Goal: Use online tool/utility: Use online tool/utility

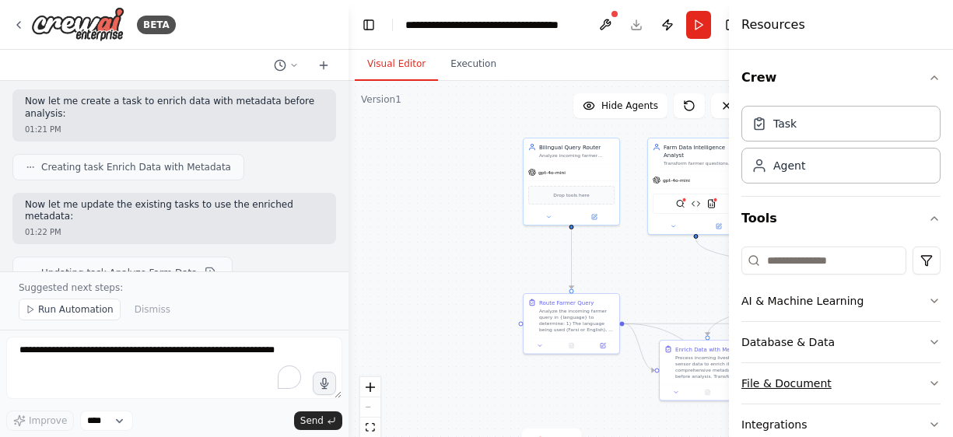
click at [928, 386] on icon "button" at bounding box center [934, 383] width 12 height 12
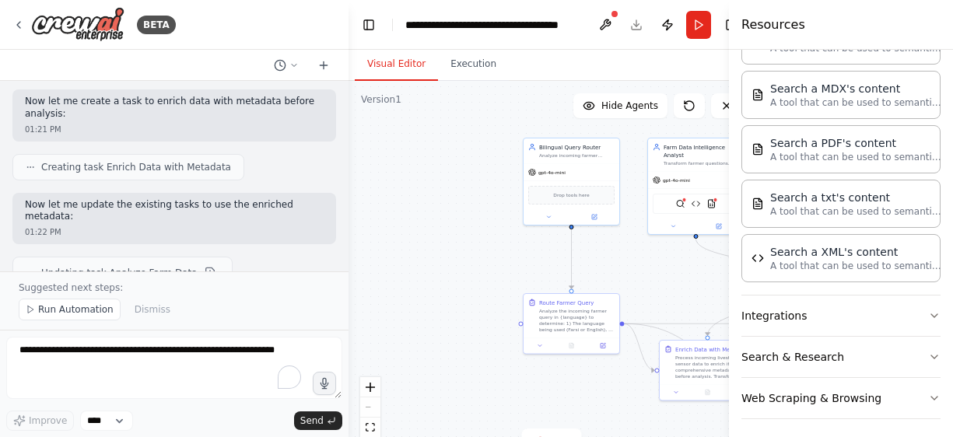
scroll to position [564, 0]
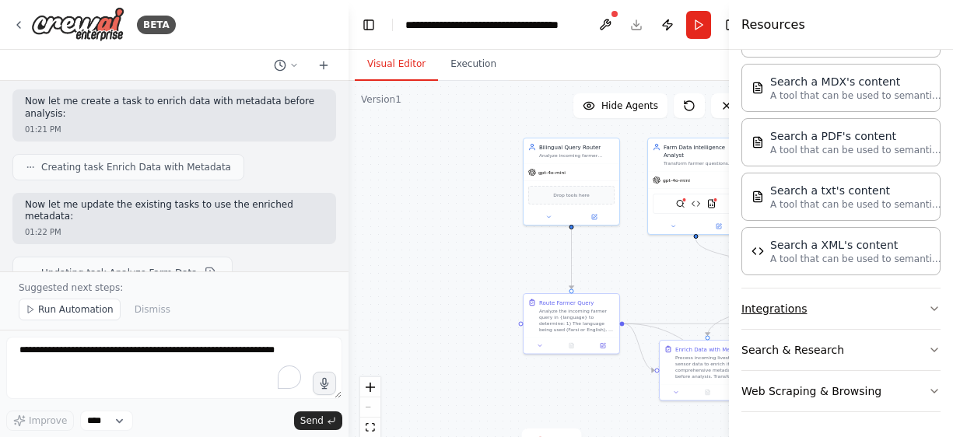
click at [928, 307] on icon "button" at bounding box center [934, 309] width 12 height 12
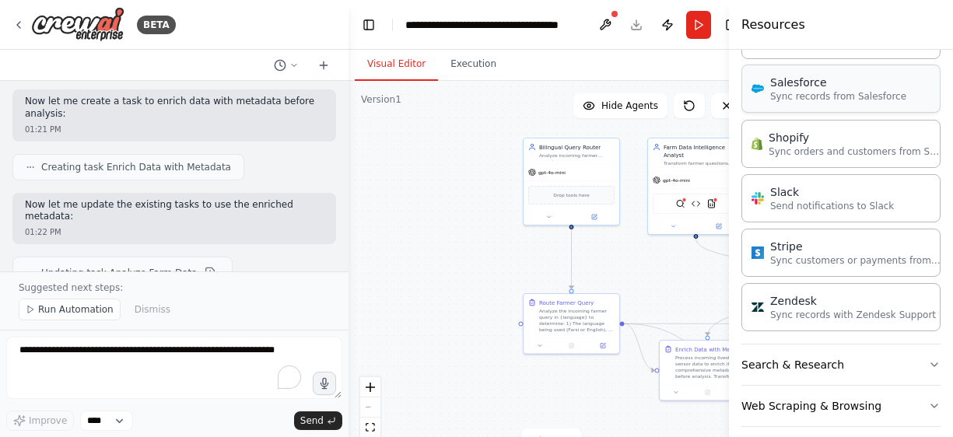
scroll to position [1721, 0]
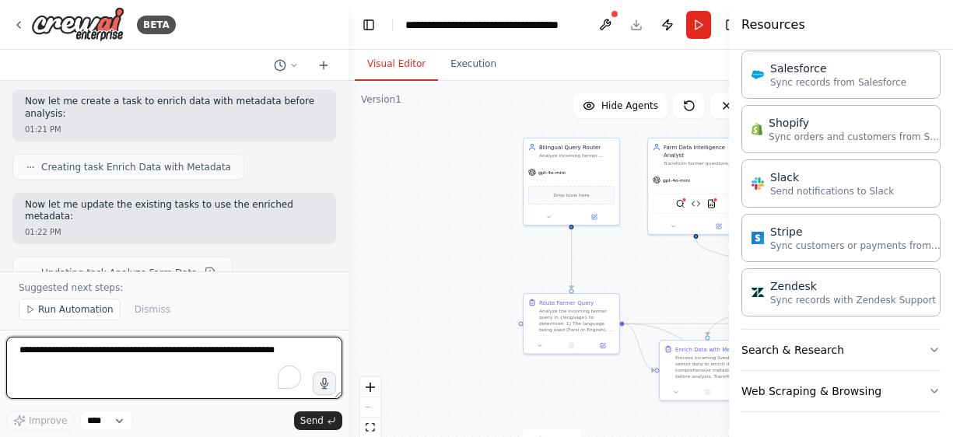
click at [107, 353] on textarea "To enrich screen reader interactions, please activate Accessibility in Grammarl…" at bounding box center [174, 368] width 336 height 62
paste textarea "**********"
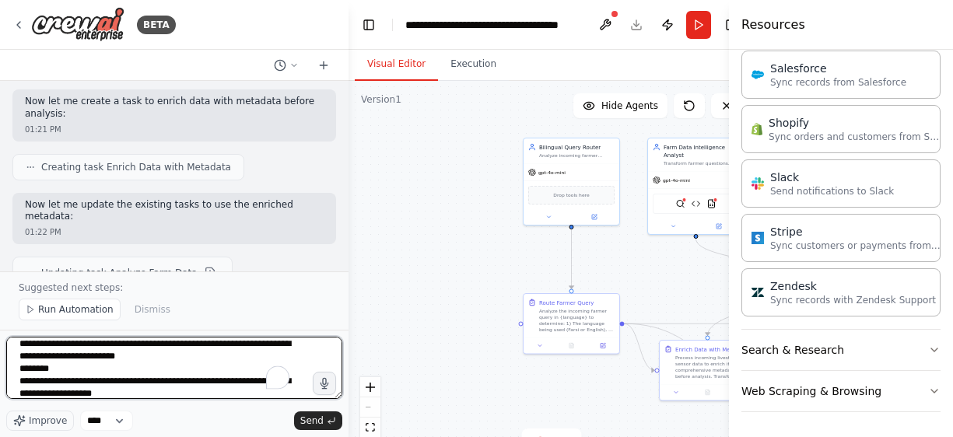
scroll to position [56, 0]
click at [155, 355] on textarea "**********" at bounding box center [174, 368] width 336 height 62
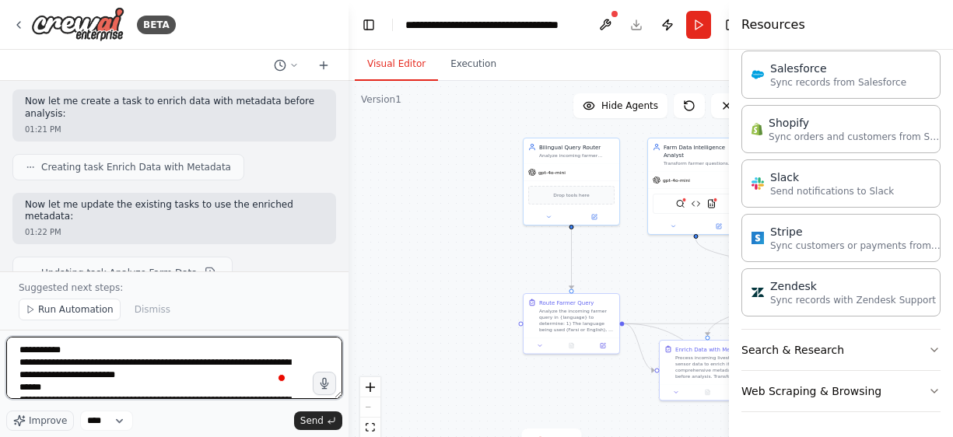
scroll to position [0, 0]
click at [168, 370] on textarea "**********" at bounding box center [174, 368] width 336 height 62
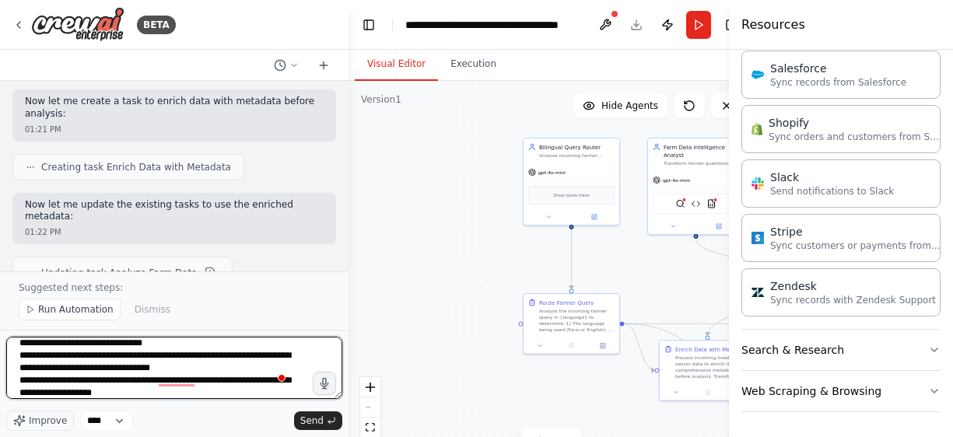
scroll to position [39, 0]
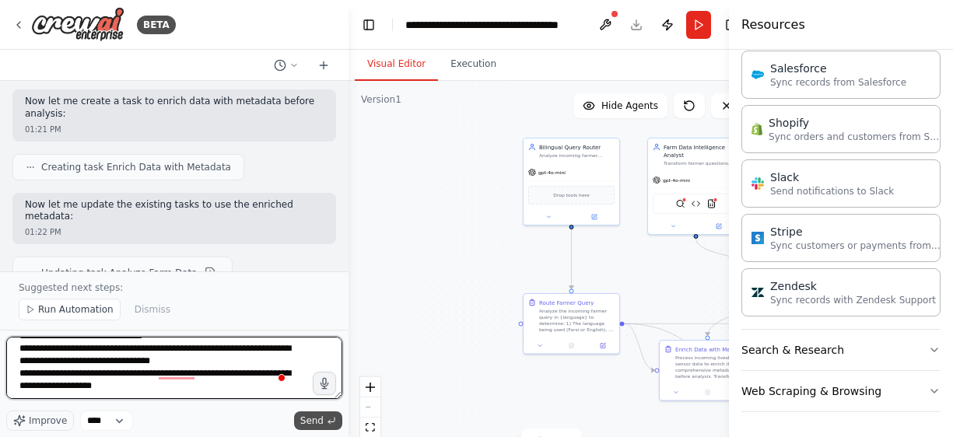
type textarea "**********"
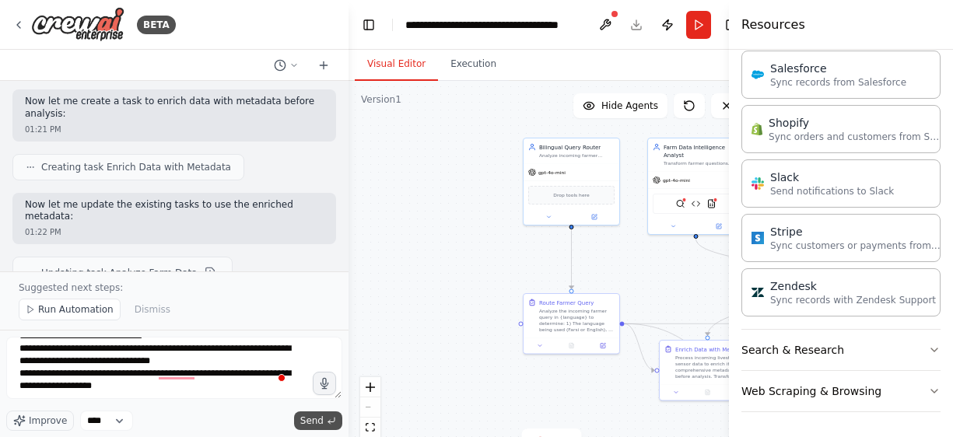
click at [316, 424] on span "Send" at bounding box center [311, 421] width 23 height 12
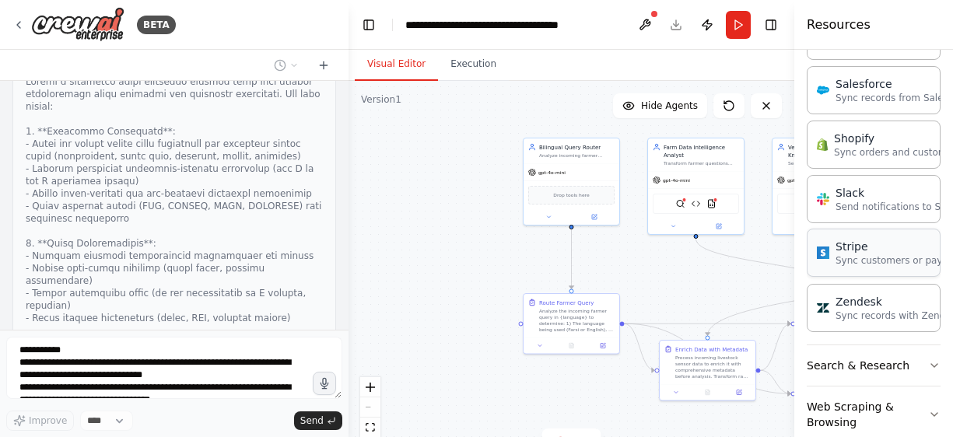
scroll to position [1736, 0]
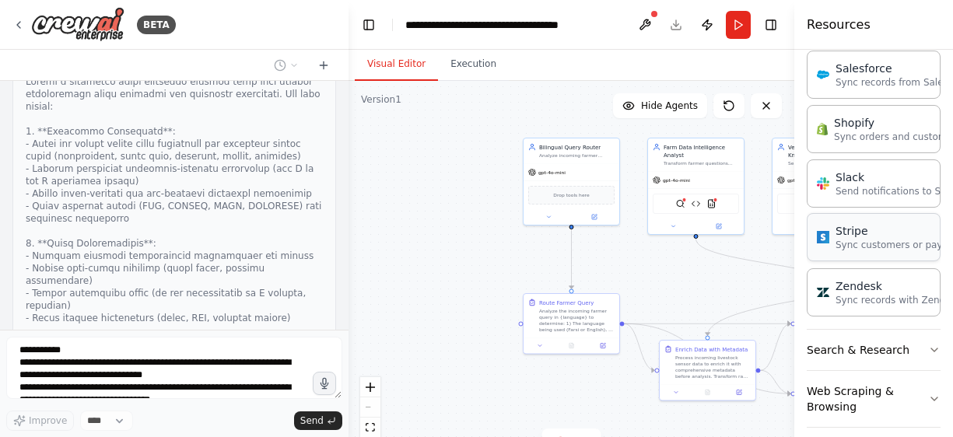
drag, startPoint x: 730, startPoint y: 215, endPoint x: 807, endPoint y: 226, distance: 77.8
click at [807, 226] on div "Resources Crew Task Agent Tools AI & Machine Learning Database & Data File & Do…" at bounding box center [874, 218] width 159 height 437
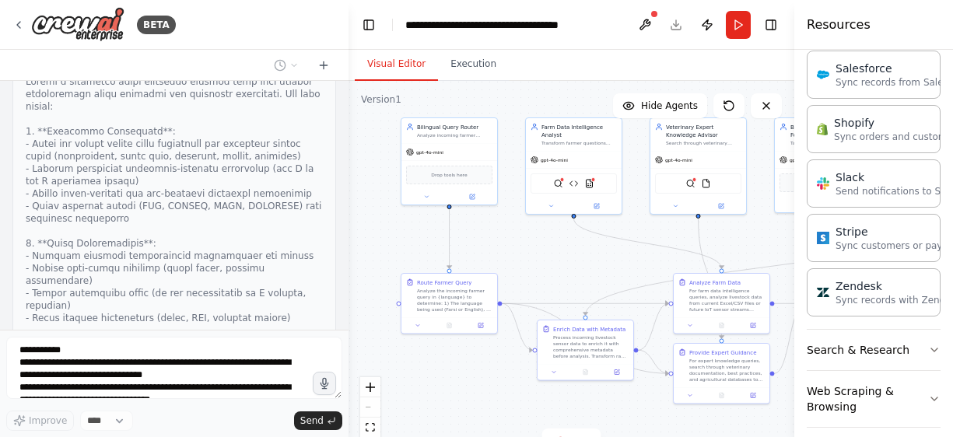
drag, startPoint x: 630, startPoint y: 267, endPoint x: 508, endPoint y: 247, distance: 123.9
click at [508, 247] on div ".deletable-edge-delete-btn { width: 20px; height: 20px; border: 0px solid #ffff…" at bounding box center [572, 275] width 446 height 389
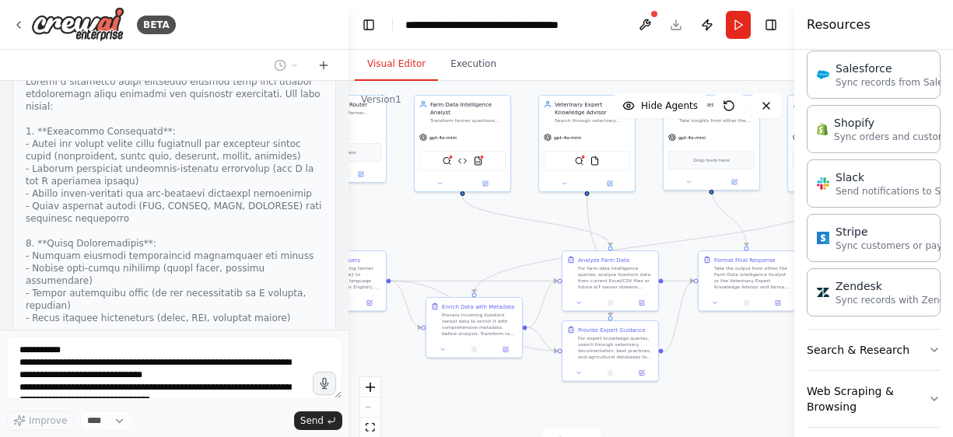
drag, startPoint x: 582, startPoint y: 262, endPoint x: 471, endPoint y: 239, distance: 113.6
click at [471, 239] on div ".deletable-edge-delete-btn { width: 20px; height: 20px; border: 0px solid #ffff…" at bounding box center [572, 275] width 446 height 389
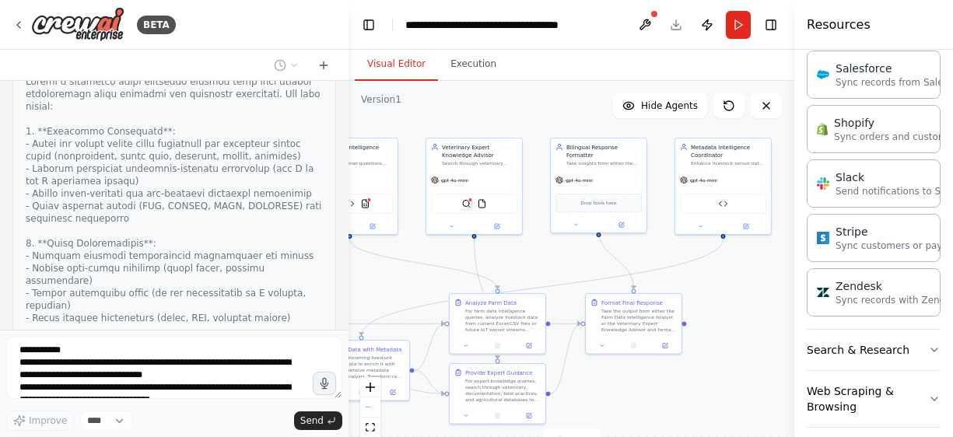
drag, startPoint x: 739, startPoint y: 336, endPoint x: 627, endPoint y: 379, distance: 120.7
click at [627, 379] on div ".deletable-edge-delete-btn { width: 20px; height: 20px; border: 0px solid #ffff…" at bounding box center [572, 275] width 446 height 389
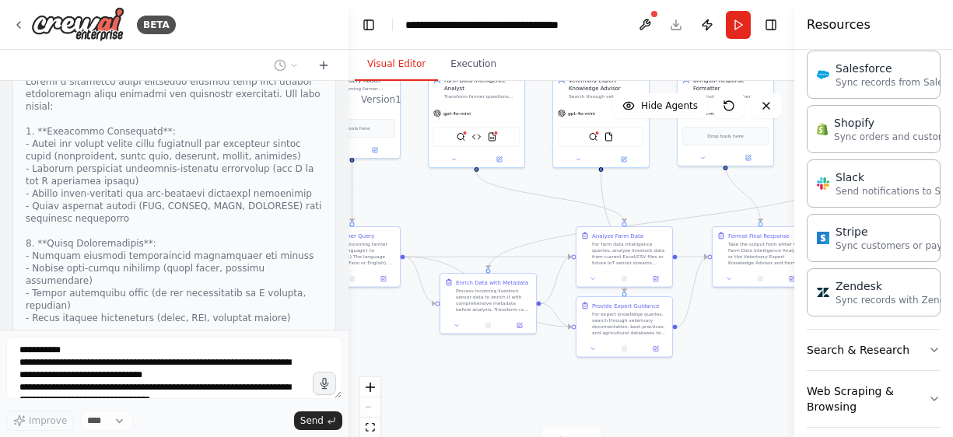
drag, startPoint x: 569, startPoint y: 263, endPoint x: 696, endPoint y: 196, distance: 143.4
click at [696, 196] on div ".deletable-edge-delete-btn { width: 20px; height: 20px; border: 0px solid #ffff…" at bounding box center [572, 275] width 446 height 389
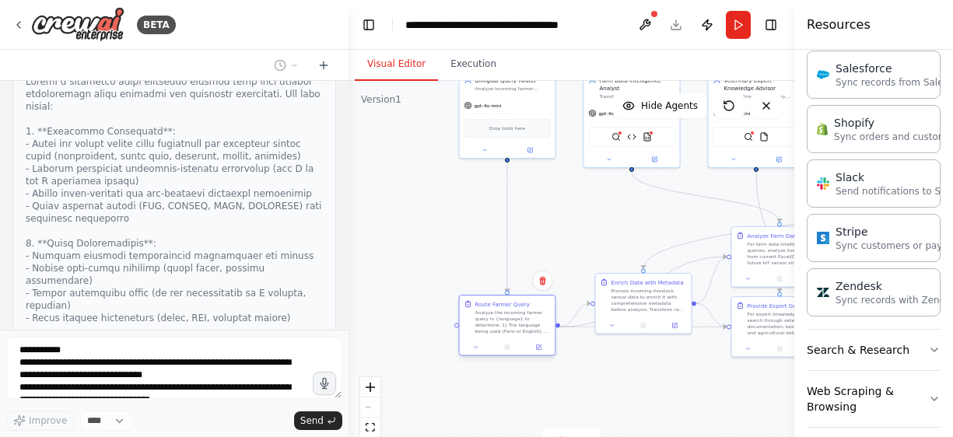
drag, startPoint x: 360, startPoint y: 258, endPoint x: 514, endPoint y: 327, distance: 169.7
click at [514, 327] on div "Analyze the incoming farmer query in {language} to determine: 1) The language b…" at bounding box center [513, 322] width 75 height 25
drag, startPoint x: 632, startPoint y: 335, endPoint x: 628, endPoint y: 407, distance: 72.5
click at [628, 407] on div "Process incoming livestock sensor data to enrich it with comprehensive metadata…" at bounding box center [645, 400] width 75 height 25
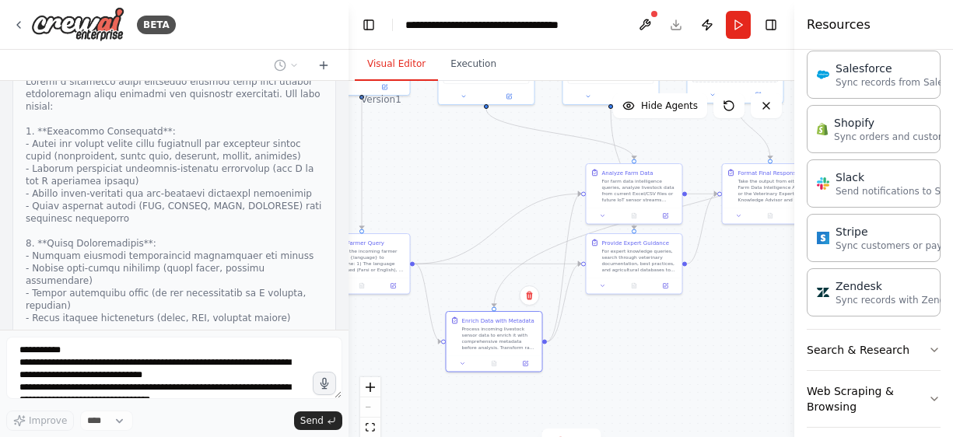
drag, startPoint x: 619, startPoint y: 248, endPoint x: 472, endPoint y: 185, distance: 159.3
click at [472, 185] on div ".deletable-edge-delete-btn { width: 20px; height: 20px; border: 0px solid #ffff…" at bounding box center [572, 275] width 446 height 389
drag, startPoint x: 635, startPoint y: 269, endPoint x: 645, endPoint y: 406, distance: 138.1
click at [645, 406] on div "For expert knowledge queries, search through veterinary documentation, best pra…" at bounding box center [646, 399] width 75 height 25
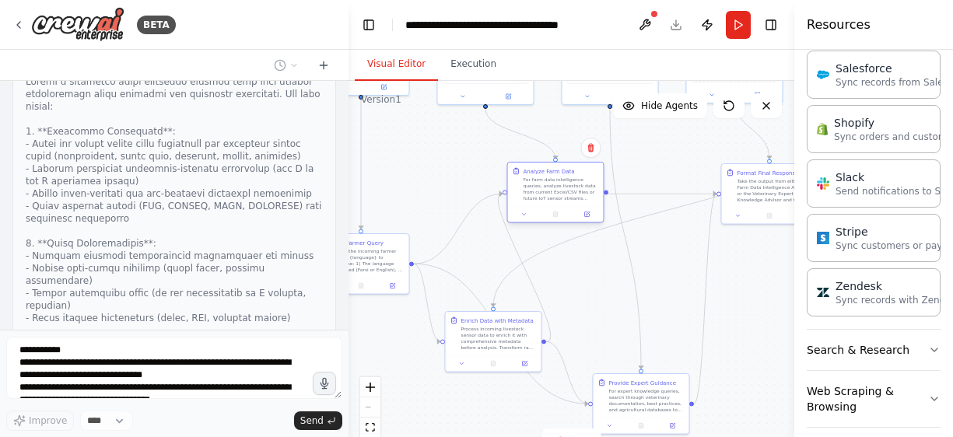
drag, startPoint x: 629, startPoint y: 192, endPoint x: 549, endPoint y: 191, distance: 80.2
click at [549, 191] on div "For farm data intelligence queries, analyze livestock data from current Excel/C…" at bounding box center [561, 189] width 75 height 25
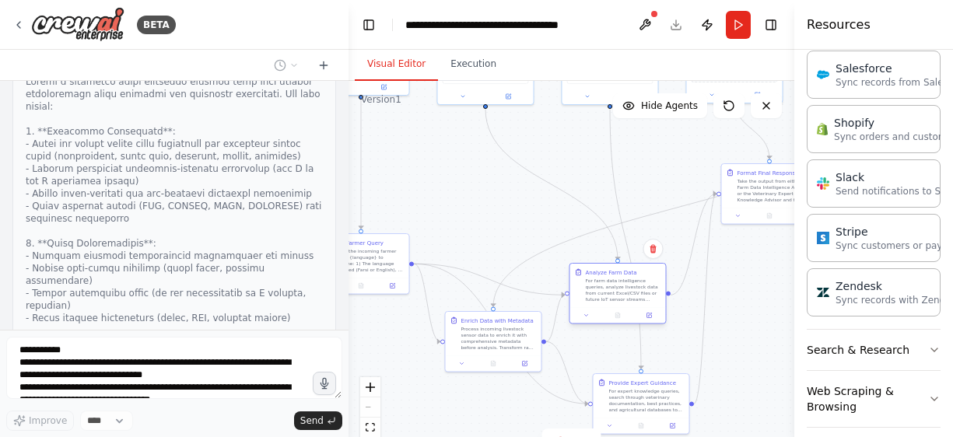
drag, startPoint x: 570, startPoint y: 219, endPoint x: 621, endPoint y: 301, distance: 96.1
click at [621, 301] on div "For farm data intelligence queries, analyze livestock data from current Excel/C…" at bounding box center [623, 290] width 75 height 25
click at [753, 185] on div "Format Final Response Take the output from either the Farm Data Intelligence An…" at bounding box center [769, 192] width 97 height 61
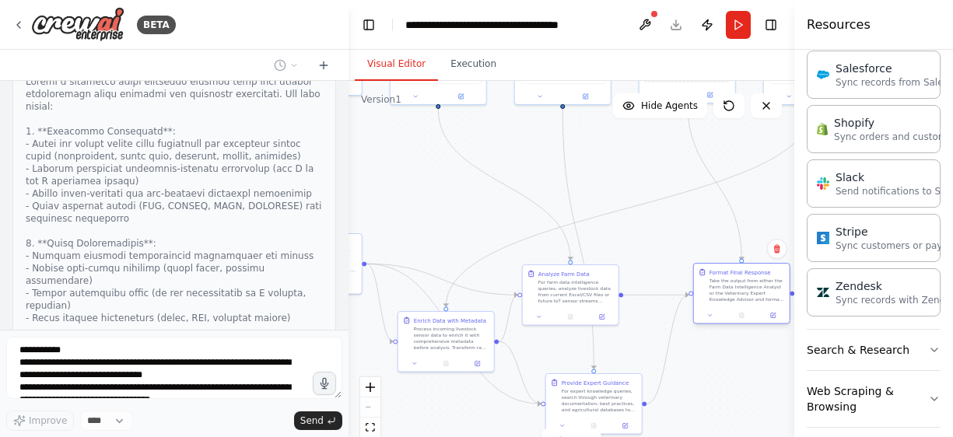
drag, startPoint x: 753, startPoint y: 187, endPoint x: 727, endPoint y: 287, distance: 103.8
click at [727, 287] on div "Take the output from either the Farm Data Intelligence Analyst or the Veterinar…" at bounding box center [747, 290] width 75 height 25
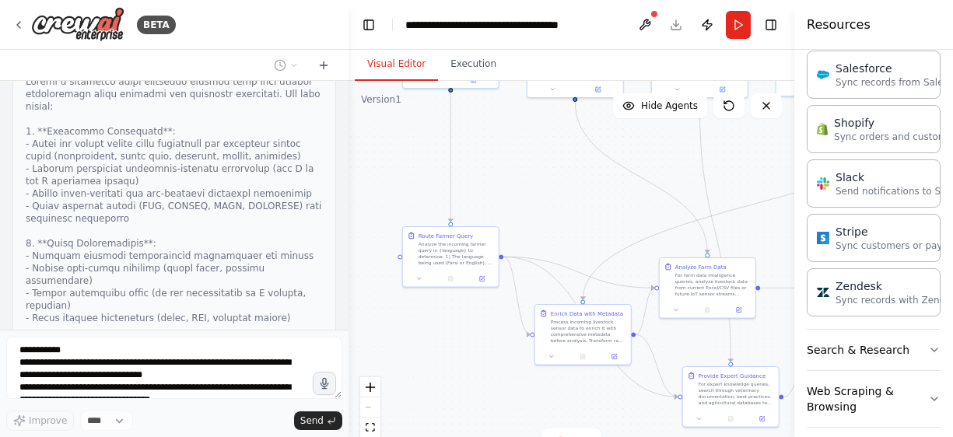
drag, startPoint x: 437, startPoint y: 199, endPoint x: 574, endPoint y: 192, distance: 137.2
click at [574, 192] on div ".deletable-edge-delete-btn { width: 20px; height: 20px; border: 0px solid #ffff…" at bounding box center [572, 275] width 446 height 389
drag, startPoint x: 455, startPoint y: 259, endPoint x: 452, endPoint y: 180, distance: 79.4
click at [452, 180] on div "Analyze the incoming farmer query in {language} to determine: 1) The language b…" at bounding box center [456, 174] width 75 height 25
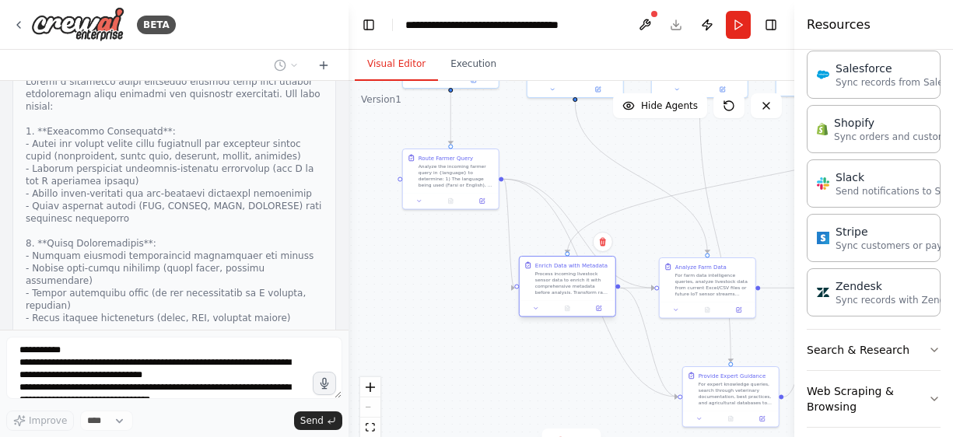
drag, startPoint x: 577, startPoint y: 342, endPoint x: 560, endPoint y: 294, distance: 50.5
click at [560, 294] on div "Process incoming livestock sensor data to enrich it with comprehensive metadata…" at bounding box center [572, 283] width 75 height 25
click at [532, 365] on div ".deletable-edge-delete-btn { width: 20px; height: 20px; border: 0px solid #ffff…" at bounding box center [572, 275] width 446 height 389
click at [486, 318] on div ".deletable-edge-delete-btn { width: 20px; height: 20px; border: 0px solid #ffff…" at bounding box center [572, 275] width 446 height 389
drag, startPoint x: 556, startPoint y: 296, endPoint x: 511, endPoint y: 353, distance: 72.7
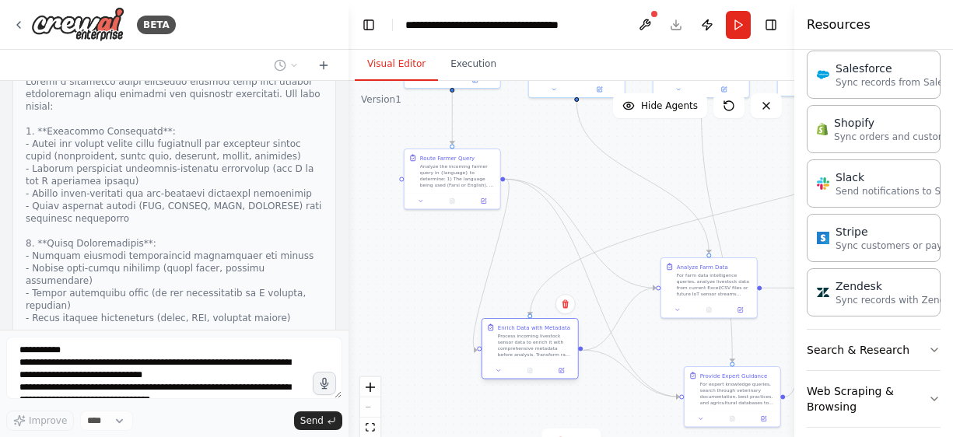
click at [512, 354] on div "Process incoming livestock sensor data to enrich it with comprehensive metadata…" at bounding box center [535, 345] width 75 height 25
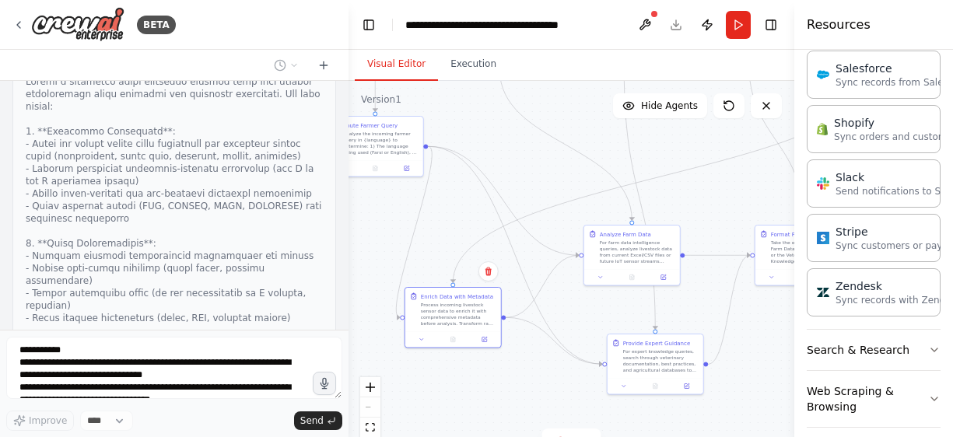
drag, startPoint x: 523, startPoint y: 411, endPoint x: 446, endPoint y: 378, distance: 83.7
click at [446, 378] on div ".deletable-edge-delete-btn { width: 20px; height: 20px; border: 0px solid #ffff…" at bounding box center [572, 275] width 446 height 389
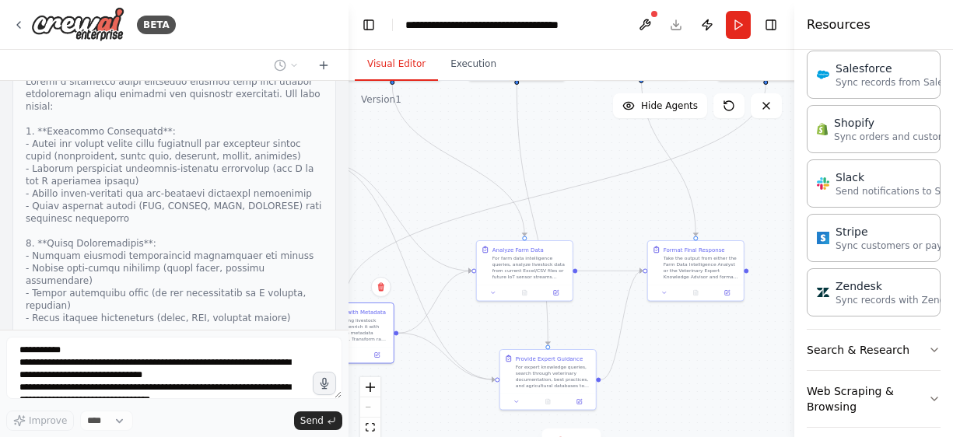
drag, startPoint x: 761, startPoint y: 371, endPoint x: 654, endPoint y: 387, distance: 108.5
click at [654, 387] on div ".deletable-edge-delete-btn { width: 20px; height: 20px; border: 0px solid #ffff…" at bounding box center [572, 275] width 446 height 389
click at [651, 23] on button at bounding box center [645, 25] width 25 height 28
click at [773, 30] on button "Toggle Right Sidebar" at bounding box center [771, 25] width 22 height 22
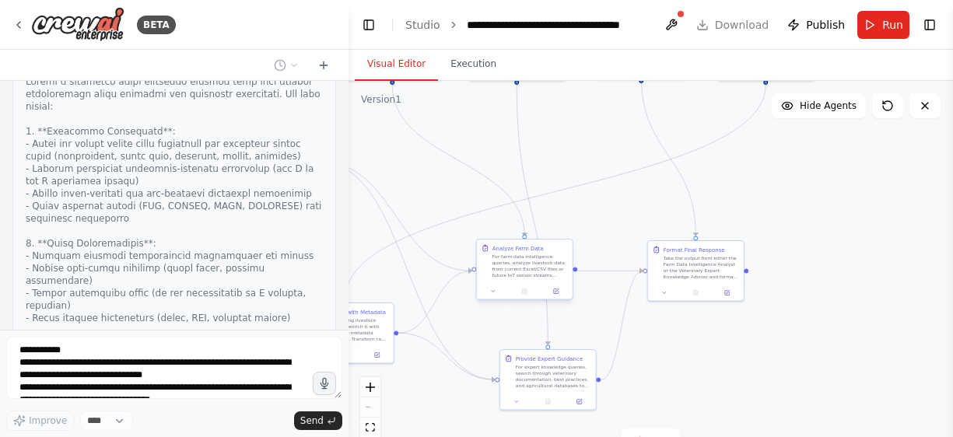
click at [539, 262] on div "For farm data intelligence queries, analyze livestock data from current Excel/C…" at bounding box center [530, 266] width 75 height 25
drag, startPoint x: 539, startPoint y: 262, endPoint x: 521, endPoint y: 269, distance: 19.2
click at [521, 269] on div "For farm data intelligence queries, analyze livestock data from current Excel/C…" at bounding box center [530, 266] width 75 height 25
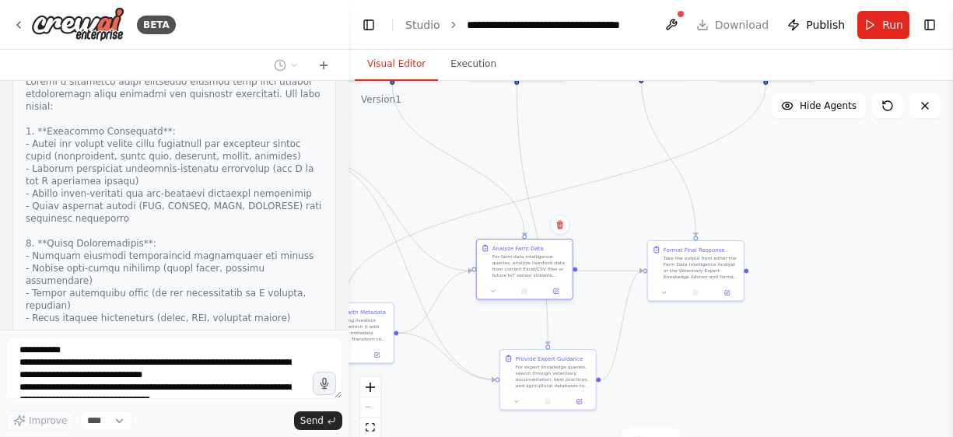
click at [521, 269] on div "For farm data intelligence queries, analyze livestock data from current Excel/C…" at bounding box center [530, 266] width 75 height 25
click at [556, 293] on icon at bounding box center [557, 291] width 4 height 4
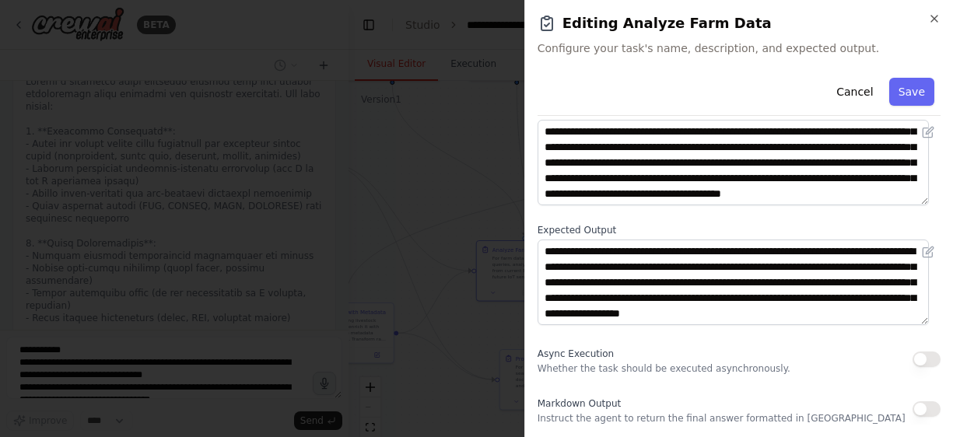
scroll to position [16, 0]
click at [934, 21] on icon "button" at bounding box center [934, 18] width 12 height 12
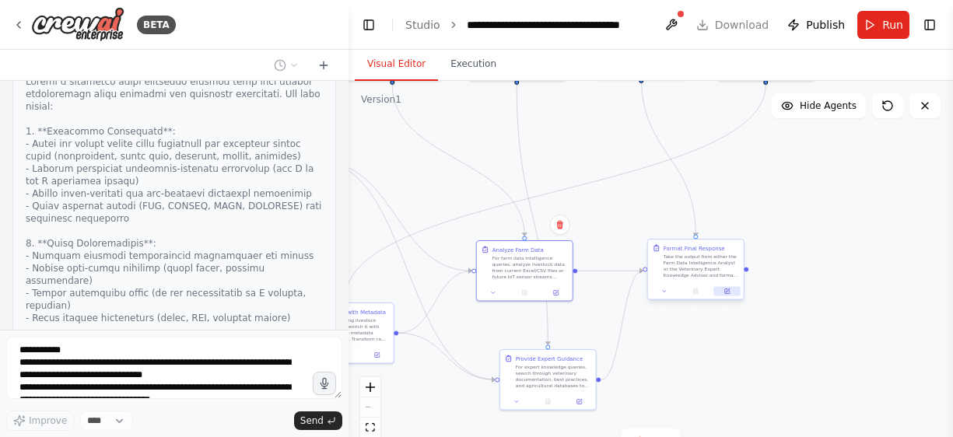
click at [725, 295] on button at bounding box center [727, 291] width 26 height 9
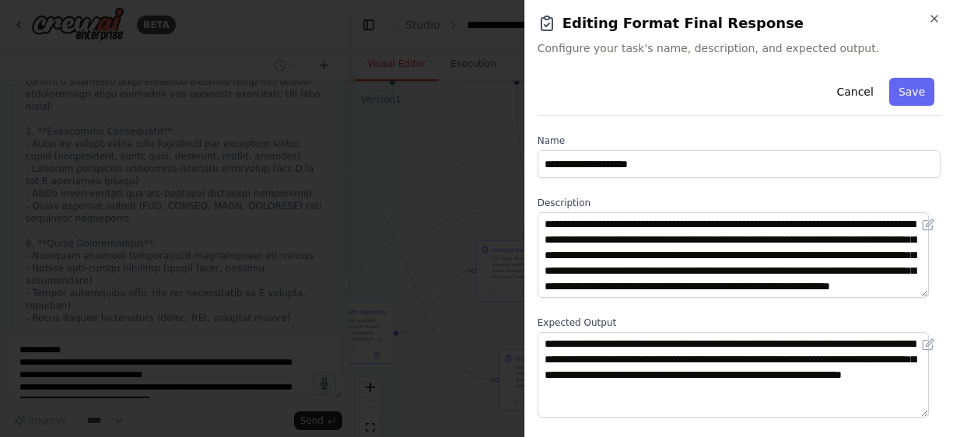
click at [409, 209] on div at bounding box center [476, 218] width 953 height 437
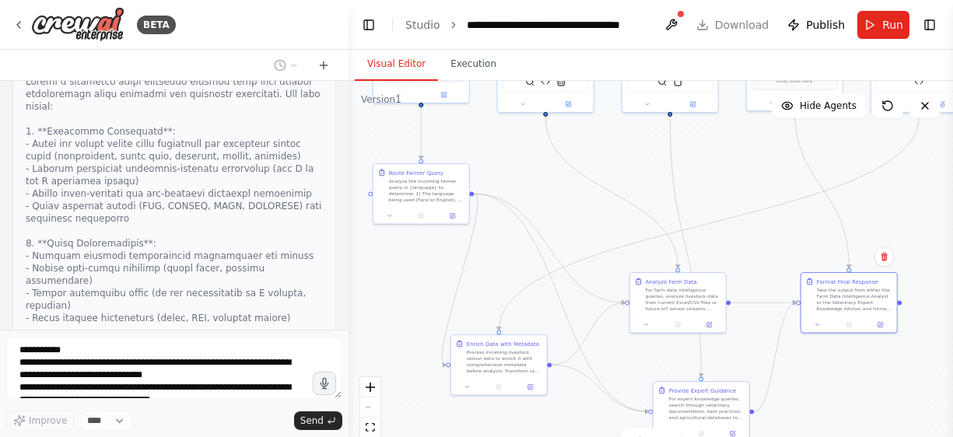
drag, startPoint x: 720, startPoint y: 353, endPoint x: 873, endPoint y: 384, distance: 156.6
click at [873, 384] on div ".deletable-edge-delete-btn { width: 20px; height: 20px; border: 0px solid #ffff…" at bounding box center [651, 275] width 605 height 389
click at [453, 218] on button at bounding box center [452, 214] width 26 height 9
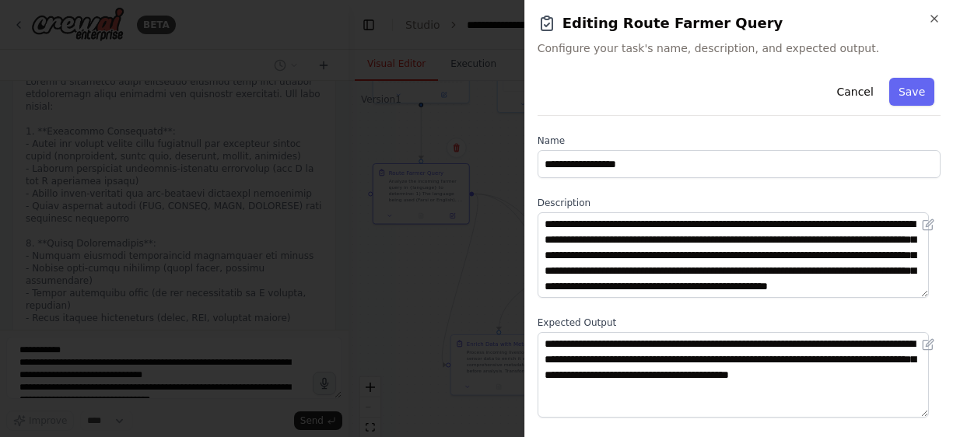
click at [939, 12] on div "**********" at bounding box center [739, 218] width 429 height 437
click at [933, 19] on icon "button" at bounding box center [934, 18] width 12 height 12
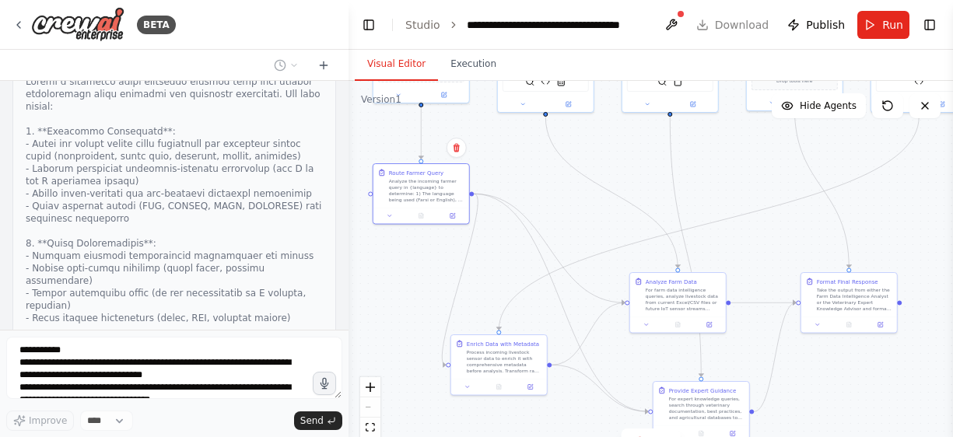
scroll to position [7794, 0]
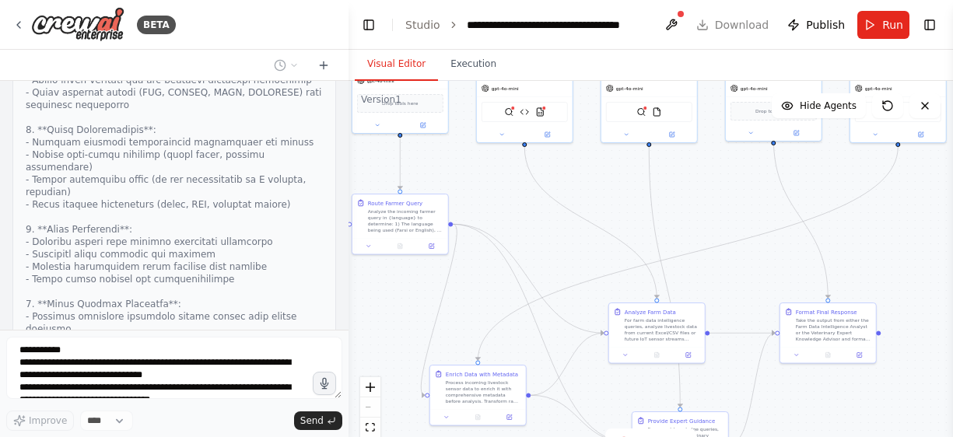
drag, startPoint x: 777, startPoint y: 233, endPoint x: 756, endPoint y: 263, distance: 36.5
click at [756, 263] on div ".deletable-edge-delete-btn { width: 20px; height: 20px; border: 0px solid #ffff…" at bounding box center [651, 275] width 605 height 389
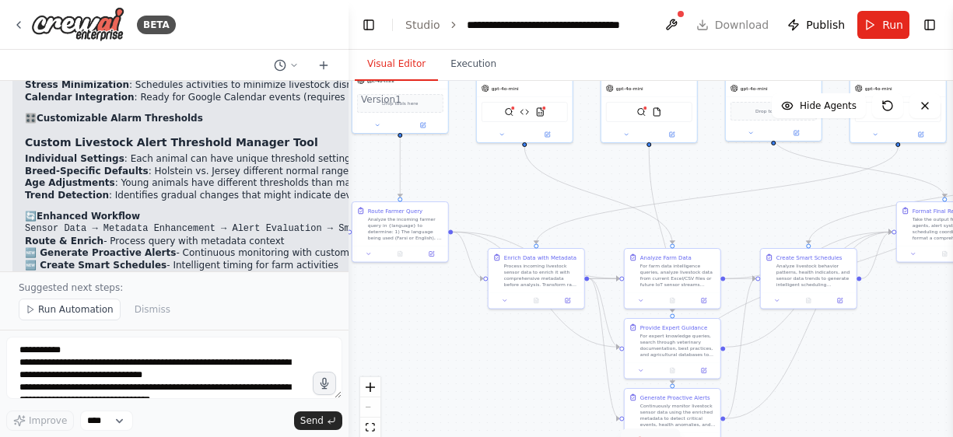
scroll to position [9489, 0]
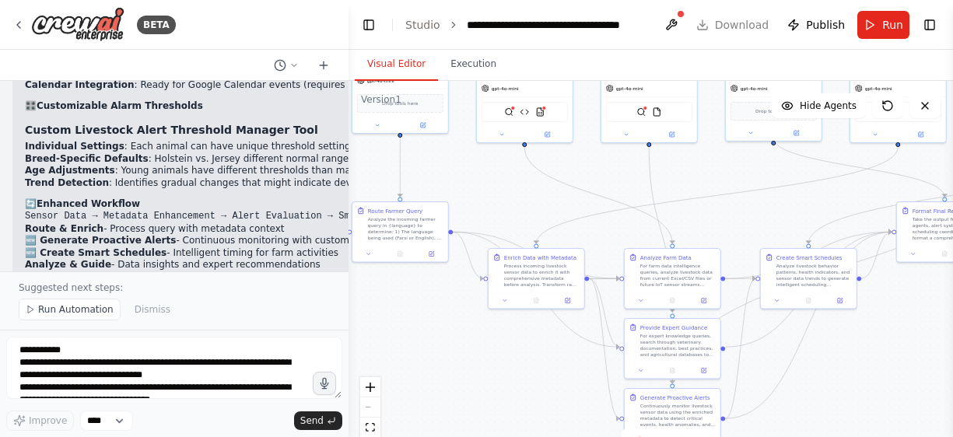
click at [732, 26] on header "**********" at bounding box center [651, 25] width 605 height 50
click at [570, 301] on icon at bounding box center [568, 299] width 5 height 5
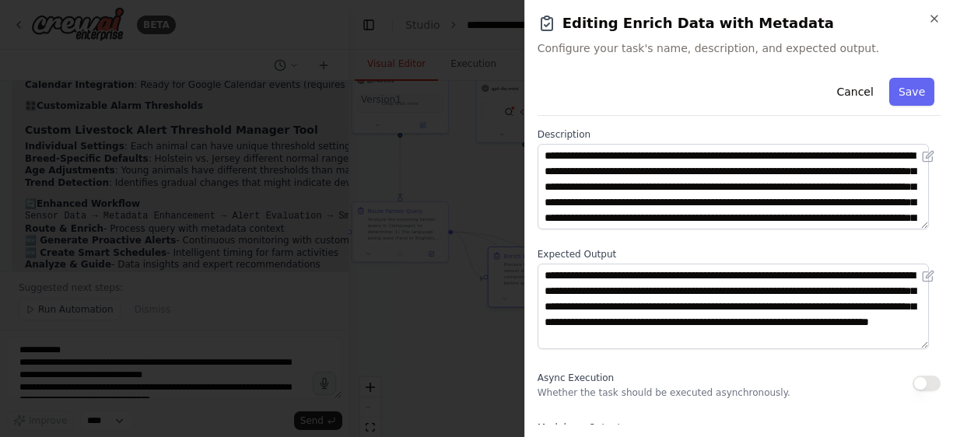
scroll to position [93, 0]
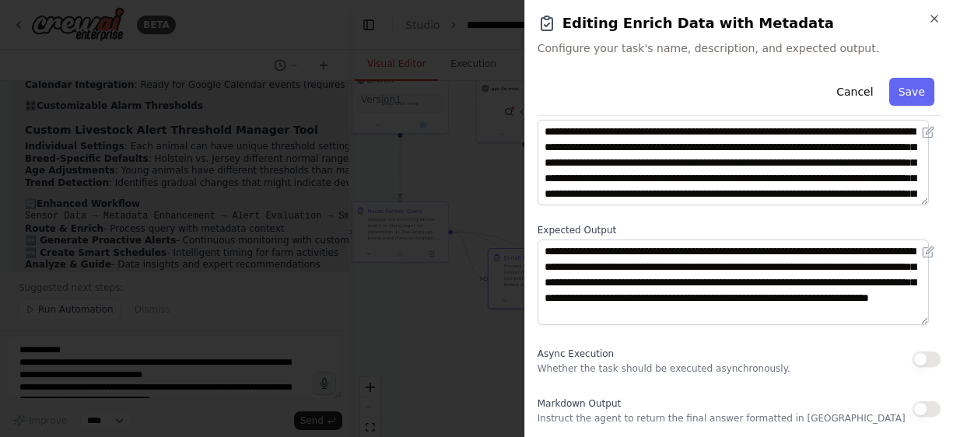
click at [918, 359] on button "button" at bounding box center [927, 360] width 28 height 16
click at [904, 97] on button "Save" at bounding box center [912, 92] width 45 height 28
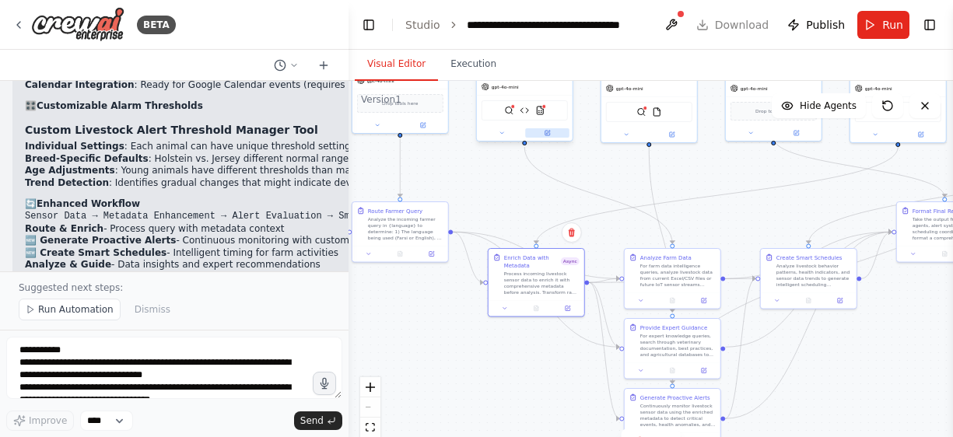
click at [549, 135] on icon at bounding box center [548, 133] width 5 height 5
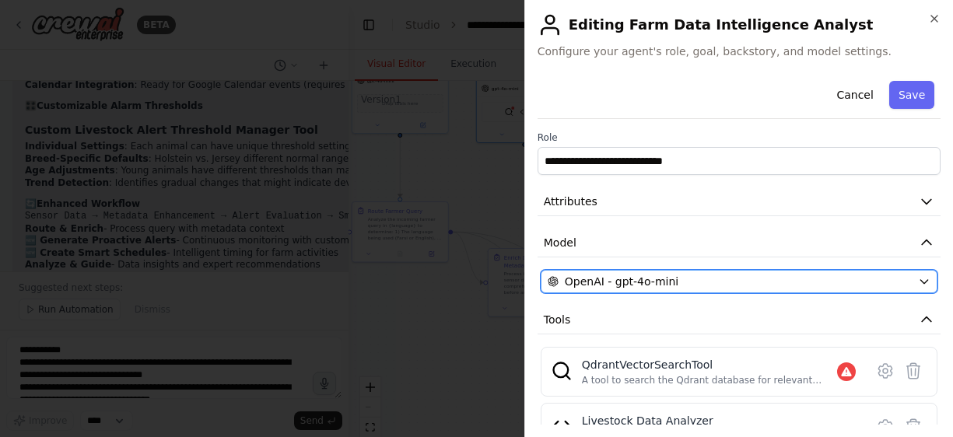
click at [918, 279] on icon "button" at bounding box center [924, 282] width 12 height 12
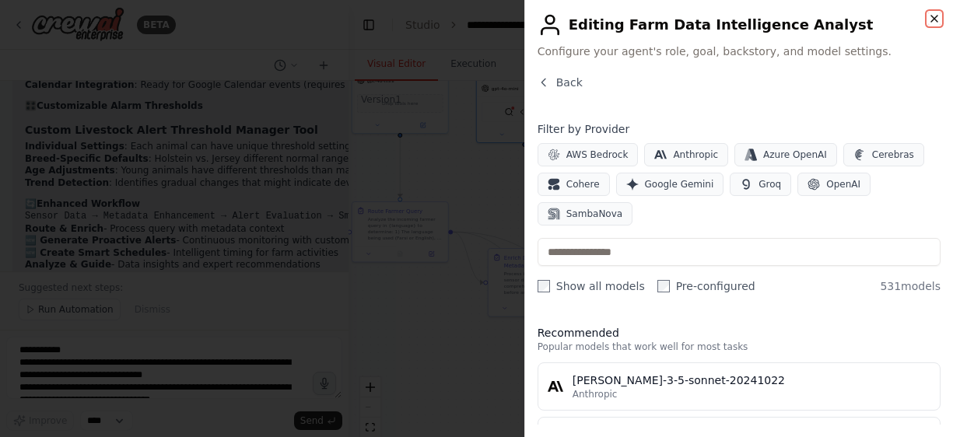
click at [936, 19] on icon "button" at bounding box center [934, 18] width 12 height 12
click at [936, 19] on icon "button" at bounding box center [935, 19] width 6 height 6
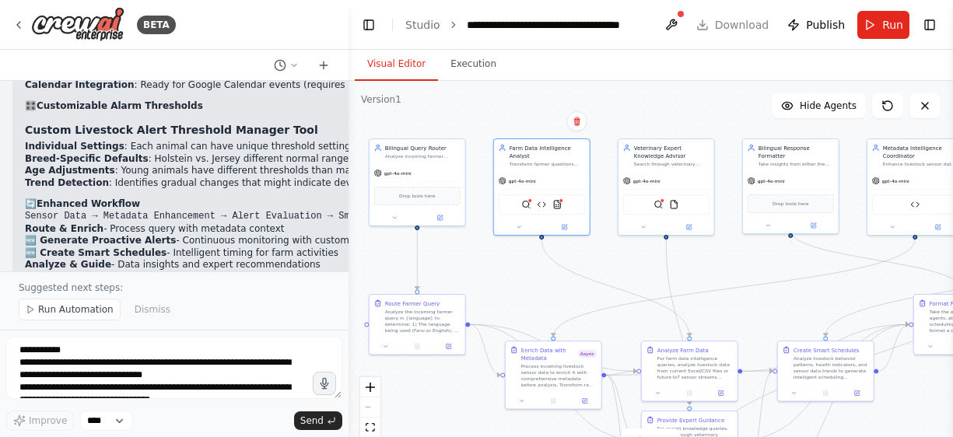
drag, startPoint x: 507, startPoint y: 193, endPoint x: 525, endPoint y: 289, distance: 97.4
click at [525, 289] on div ".deletable-edge-delete-btn { width: 20px; height: 20px; border: 0px solid #ffff…" at bounding box center [651, 275] width 605 height 389
click at [560, 206] on img at bounding box center [557, 206] width 9 height 9
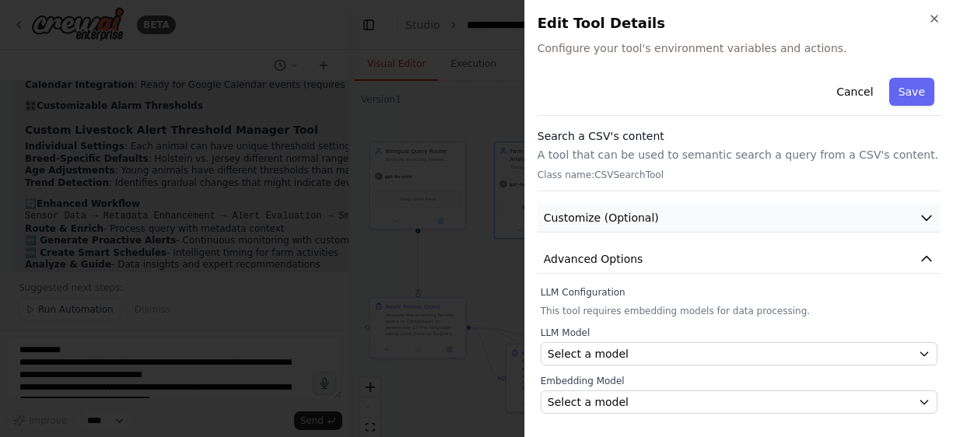
click at [927, 219] on icon "button" at bounding box center [927, 218] width 16 height 16
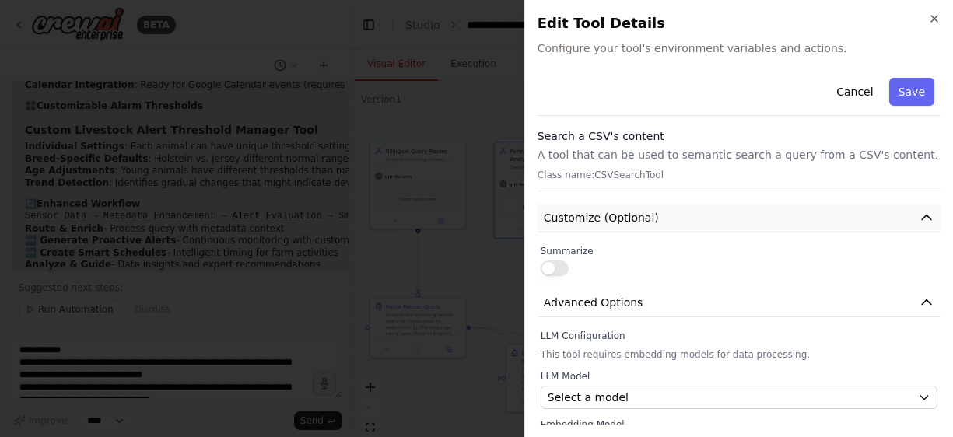
click at [921, 215] on icon "button" at bounding box center [927, 218] width 16 height 16
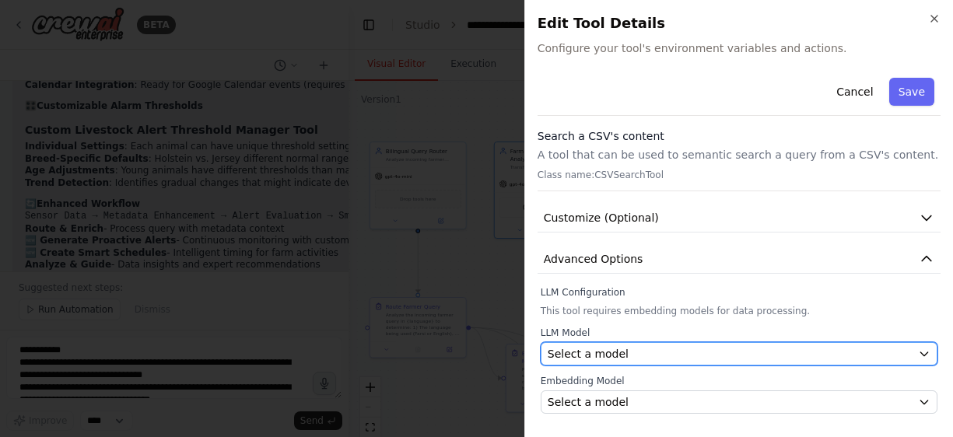
click at [604, 362] on button "Select a model" at bounding box center [739, 353] width 397 height 23
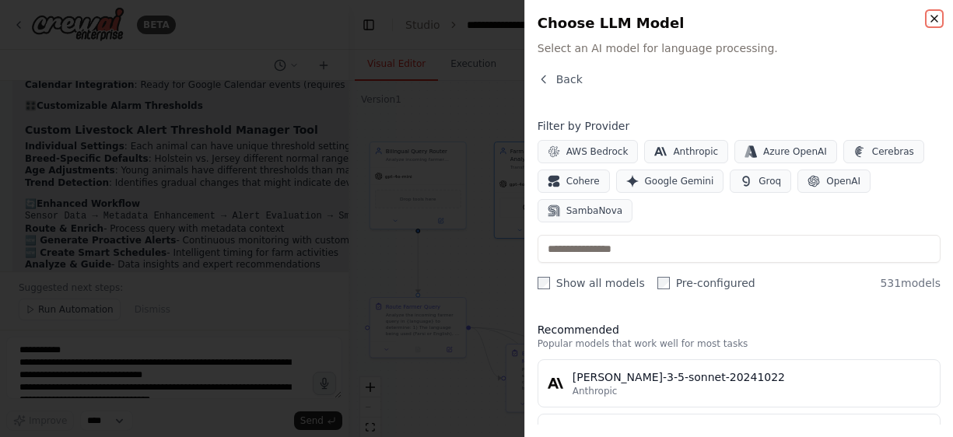
click at [936, 18] on icon "button" at bounding box center [934, 18] width 12 height 12
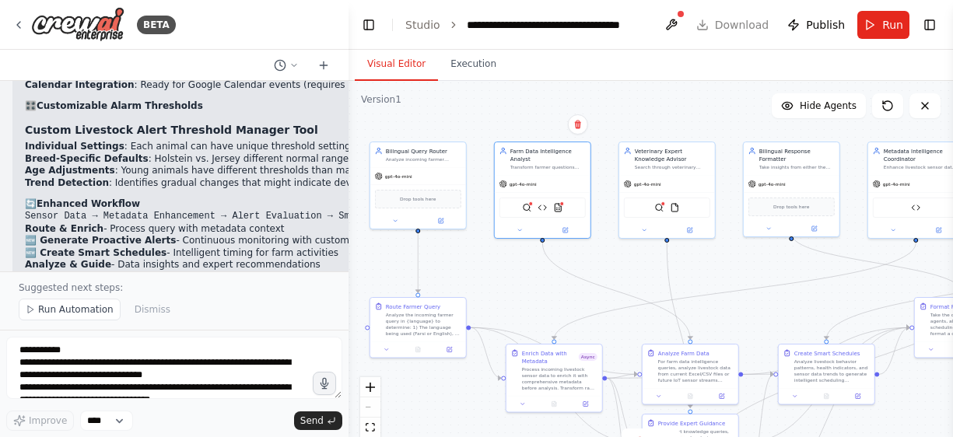
click at [742, 26] on header "**********" at bounding box center [651, 25] width 605 height 50
click at [588, 400] on icon at bounding box center [586, 403] width 6 height 6
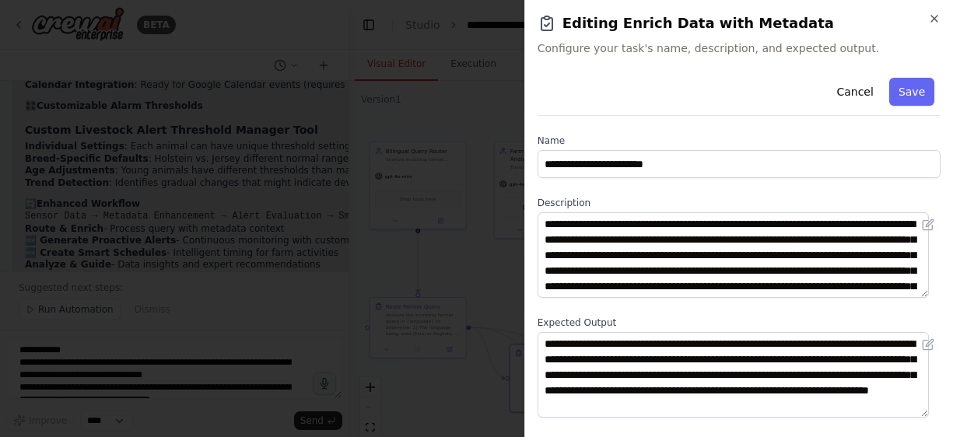
click at [462, 253] on div at bounding box center [476, 218] width 953 height 437
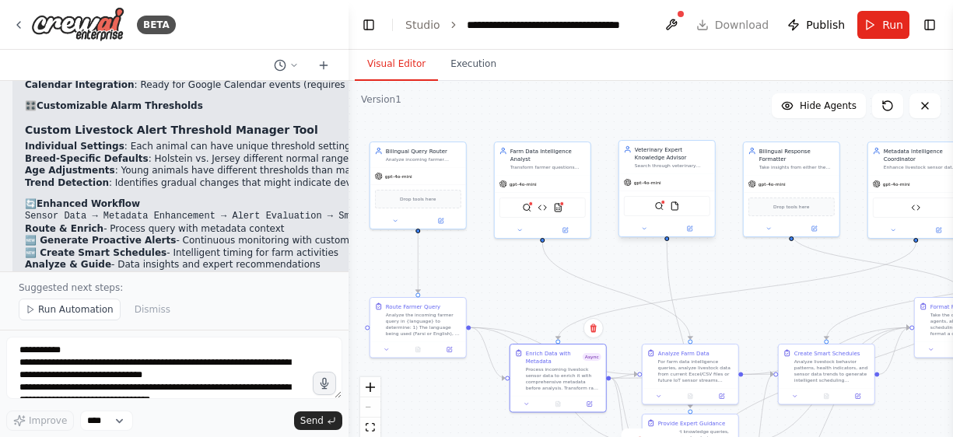
click at [676, 211] on div "QdrantVectorSearchTool FileReadTool" at bounding box center [667, 206] width 86 height 20
click at [676, 205] on img at bounding box center [674, 206] width 9 height 9
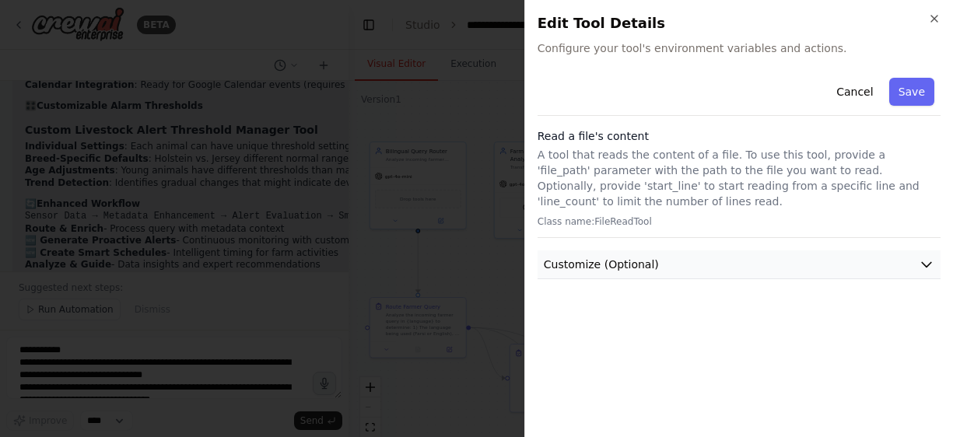
click at [925, 269] on icon "button" at bounding box center [927, 265] width 16 height 16
click at [936, 17] on icon "button" at bounding box center [934, 18] width 12 height 12
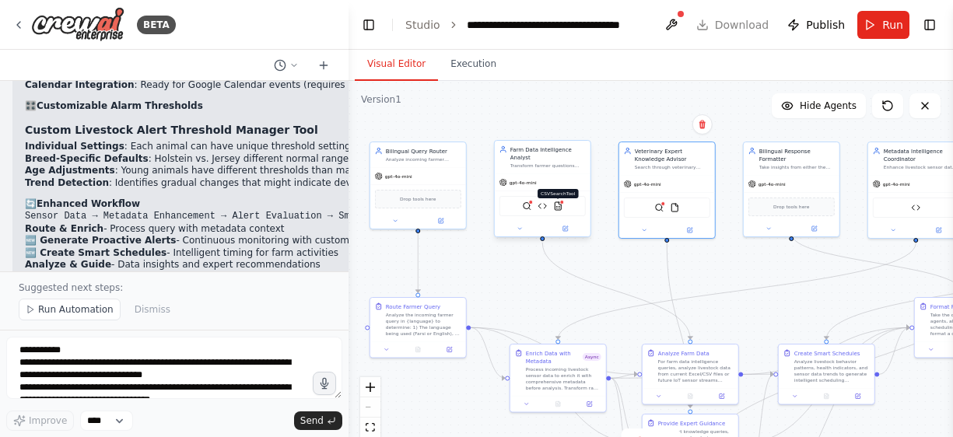
click at [561, 209] on img at bounding box center [557, 206] width 9 height 9
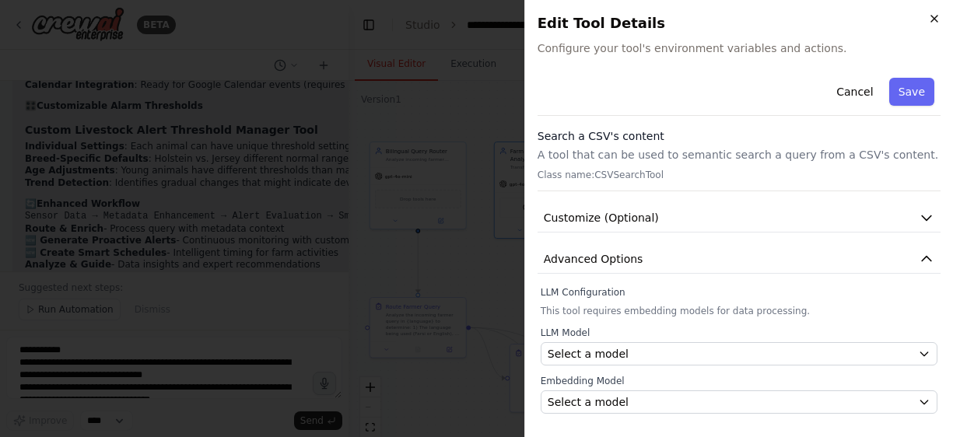
click at [938, 21] on icon "button" at bounding box center [934, 18] width 12 height 12
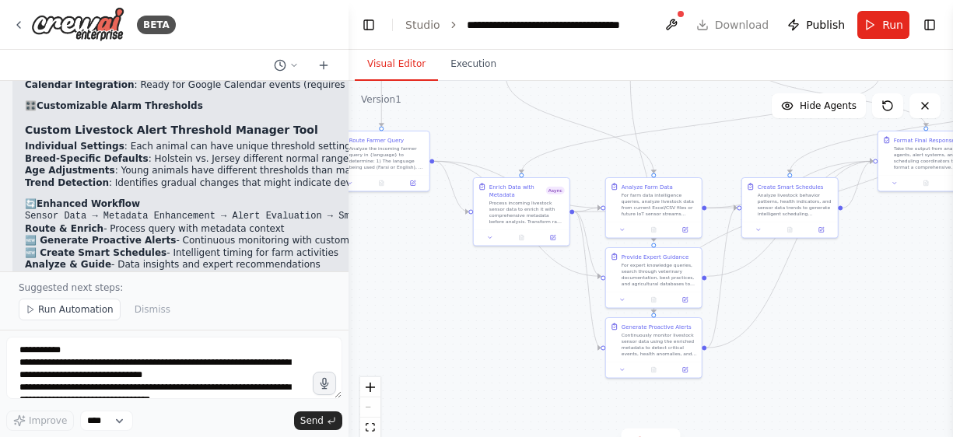
drag, startPoint x: 756, startPoint y: 302, endPoint x: 720, endPoint y: 135, distance: 170.5
click at [720, 135] on div ".deletable-edge-delete-btn { width: 20px; height: 20px; border: 0px solid #ffff…" at bounding box center [651, 275] width 605 height 389
click at [686, 369] on icon at bounding box center [686, 368] width 4 height 4
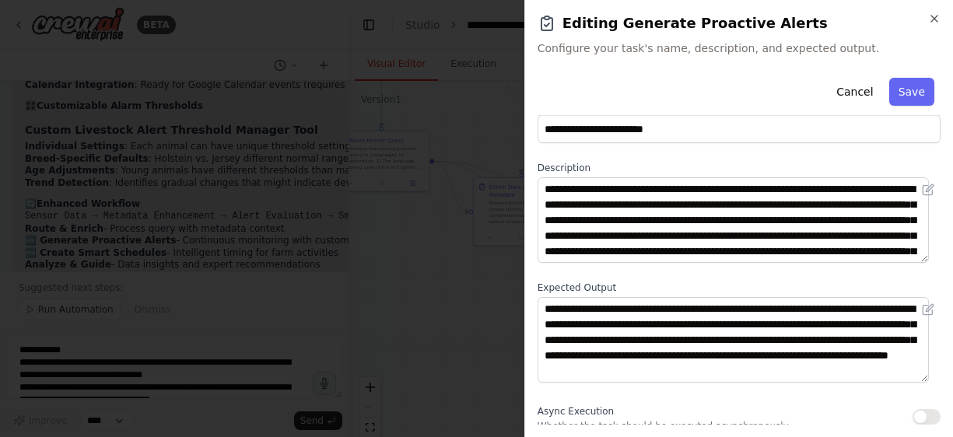
scroll to position [0, 0]
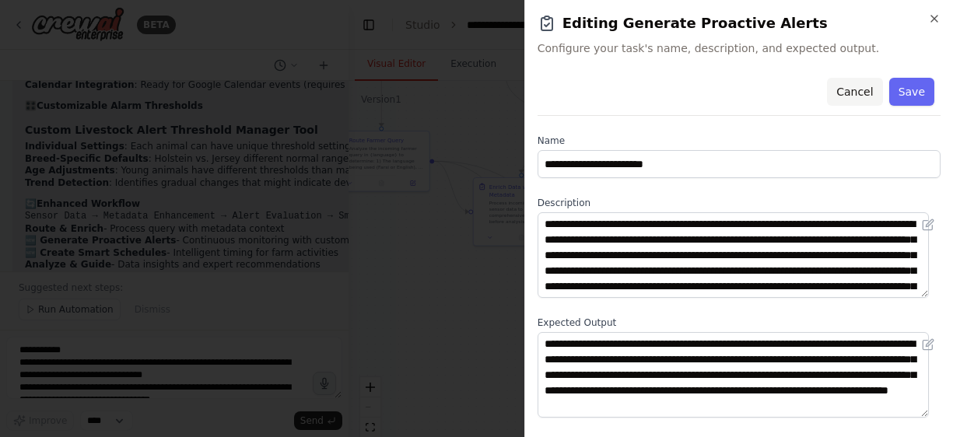
click at [847, 93] on button "Cancel" at bounding box center [854, 92] width 55 height 28
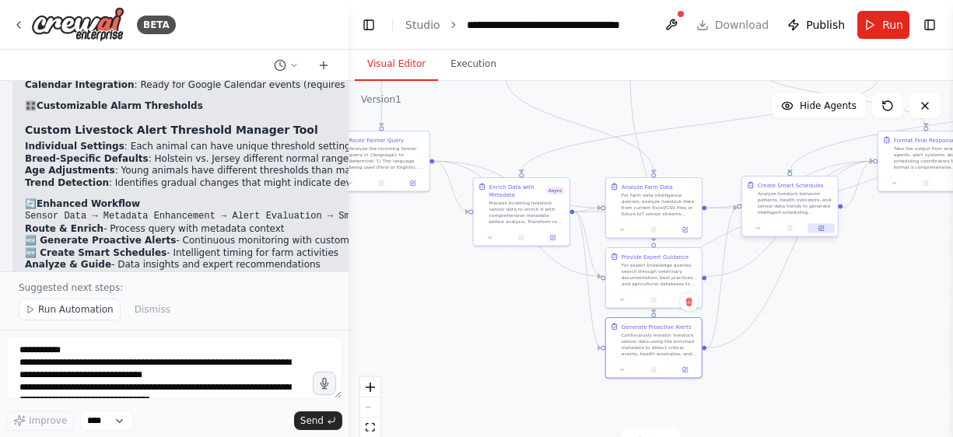
click at [822, 230] on icon at bounding box center [822, 228] width 5 height 5
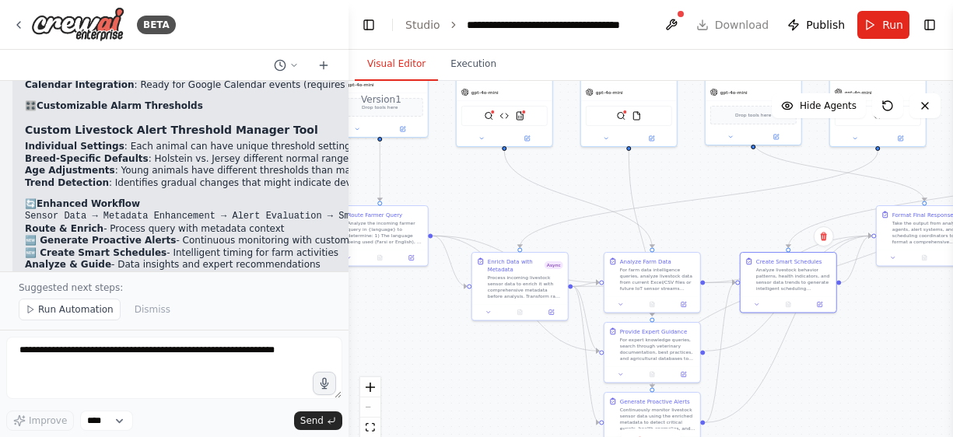
drag, startPoint x: 815, startPoint y: 283, endPoint x: 813, endPoint y: 358, distance: 74.7
click at [813, 358] on div ".deletable-edge-delete-btn { width: 20px; height: 20px; border: 0px solid #ffff…" at bounding box center [651, 275] width 605 height 389
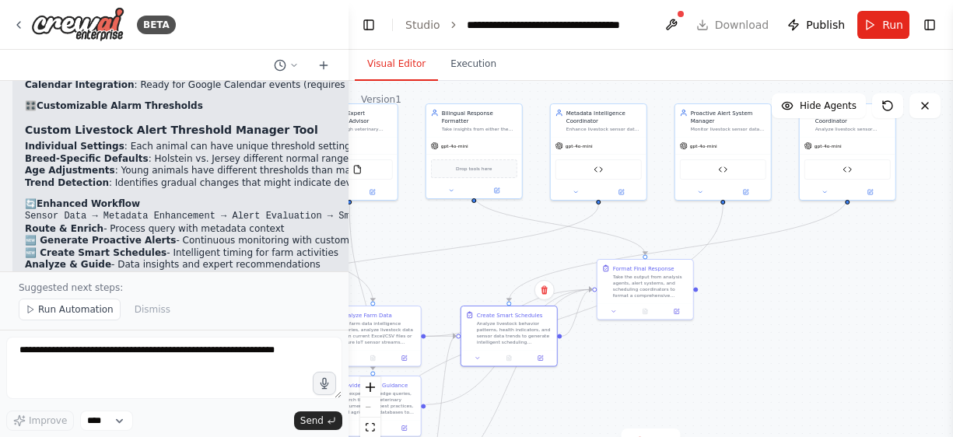
drag, startPoint x: 897, startPoint y: 361, endPoint x: 629, endPoint y: 389, distance: 269.2
click at [629, 389] on div ".deletable-edge-delete-btn { width: 20px; height: 20px; border: 0px solid #ffff…" at bounding box center [651, 275] width 605 height 389
click at [730, 169] on div "Livestock Alert Threshold Manager" at bounding box center [722, 168] width 86 height 20
click at [591, 171] on div "Livestock Metadata Manager" at bounding box center [598, 168] width 86 height 20
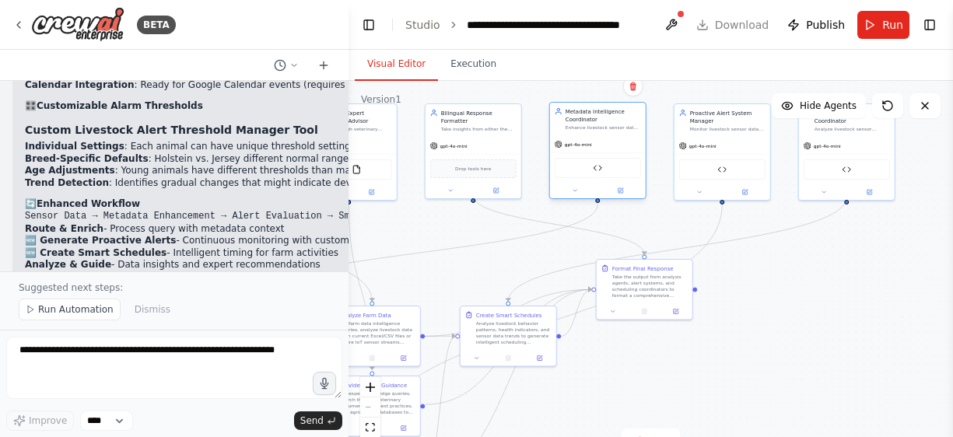
click at [591, 171] on div "Livestock Metadata Manager" at bounding box center [598, 168] width 86 height 20
click at [598, 168] on img at bounding box center [597, 167] width 9 height 9
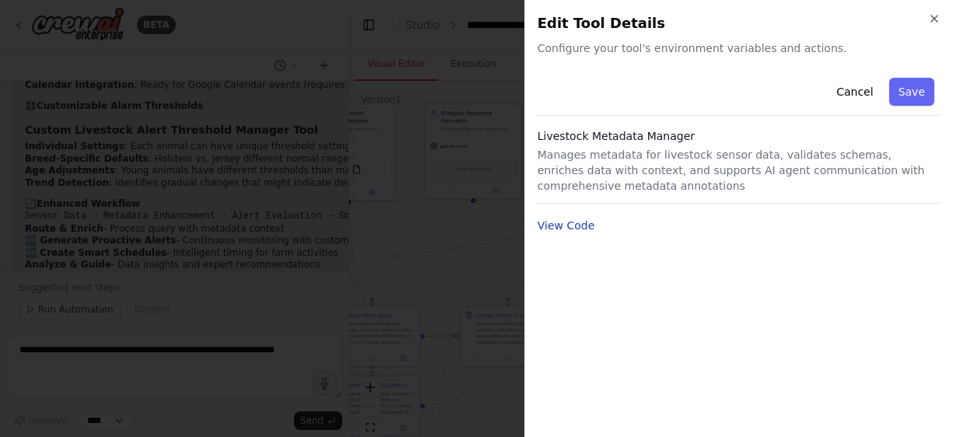
click at [556, 228] on button "View Code" at bounding box center [567, 226] width 58 height 16
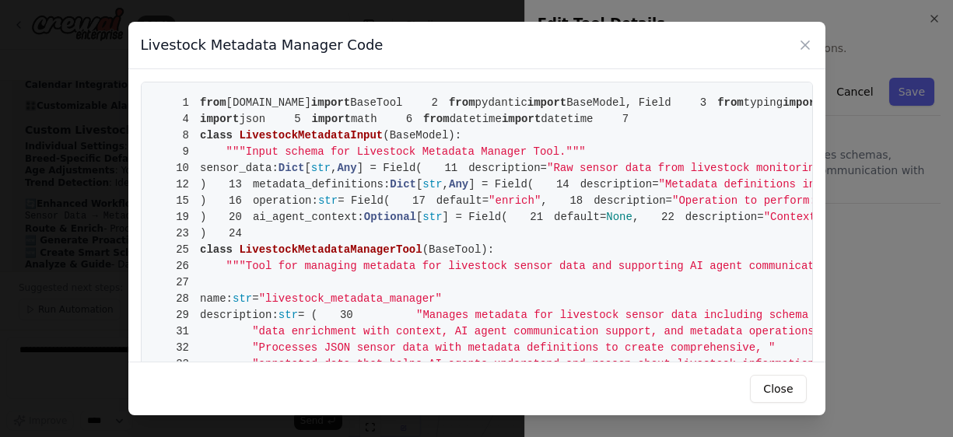
click at [556, 158] on span """"Input schema for Livestock Metadata Manager Tool."""" at bounding box center [406, 152] width 360 height 12
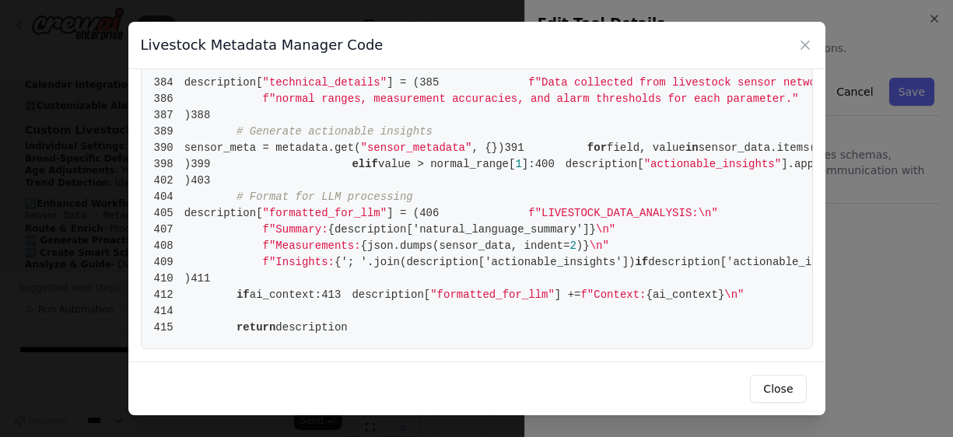
scroll to position [3082, 0]
click at [781, 386] on button "Close" at bounding box center [778, 389] width 56 height 28
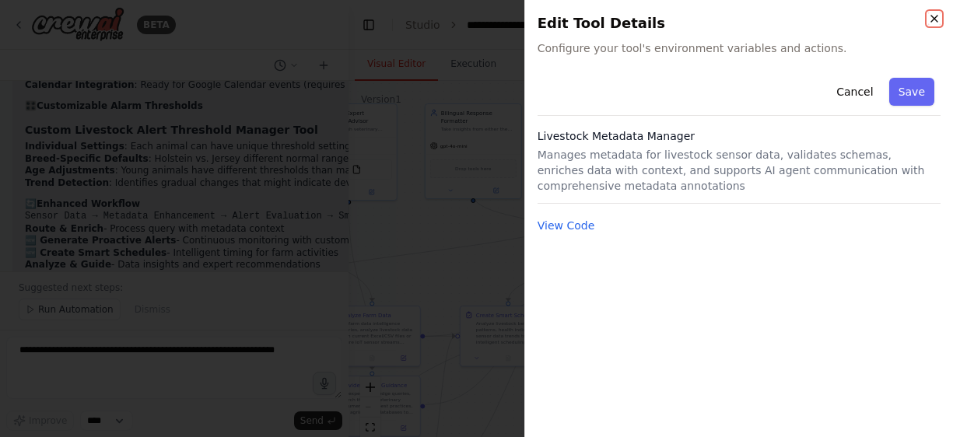
click at [935, 21] on icon "button" at bounding box center [934, 18] width 12 height 12
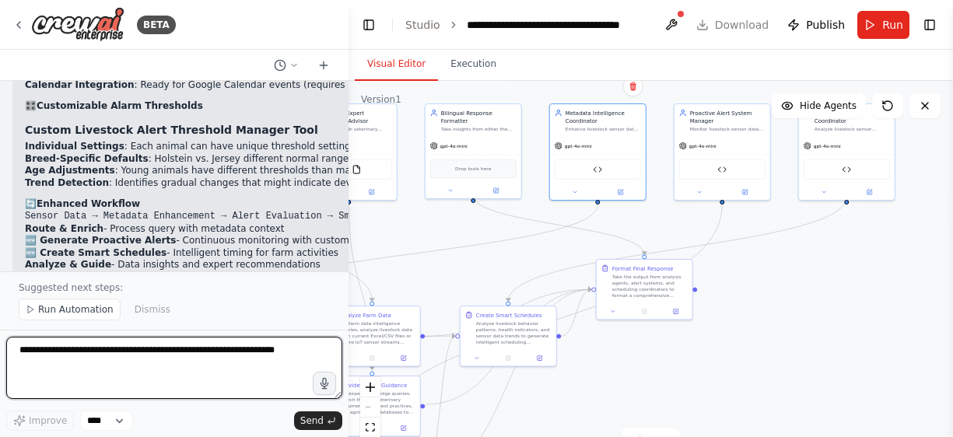
click at [84, 354] on textarea "To enrich screen reader interactions, please activate Accessibility in Grammarl…" at bounding box center [174, 368] width 336 height 62
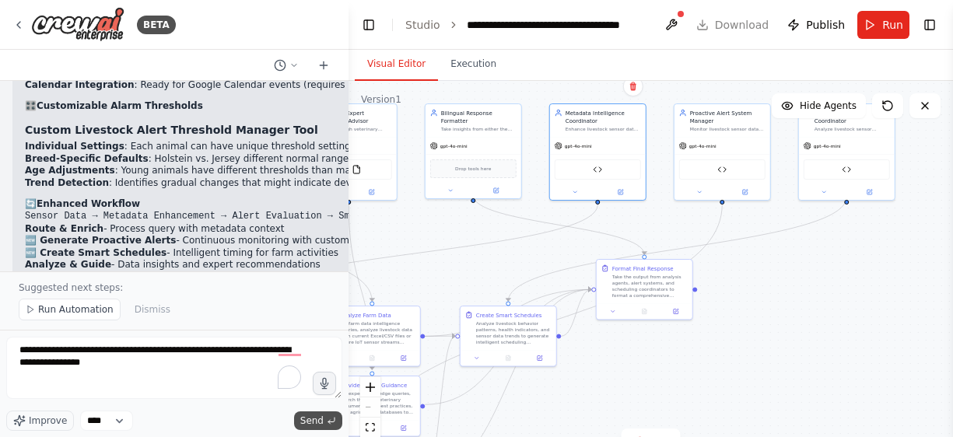
click at [312, 416] on span "Send" at bounding box center [311, 421] width 23 height 12
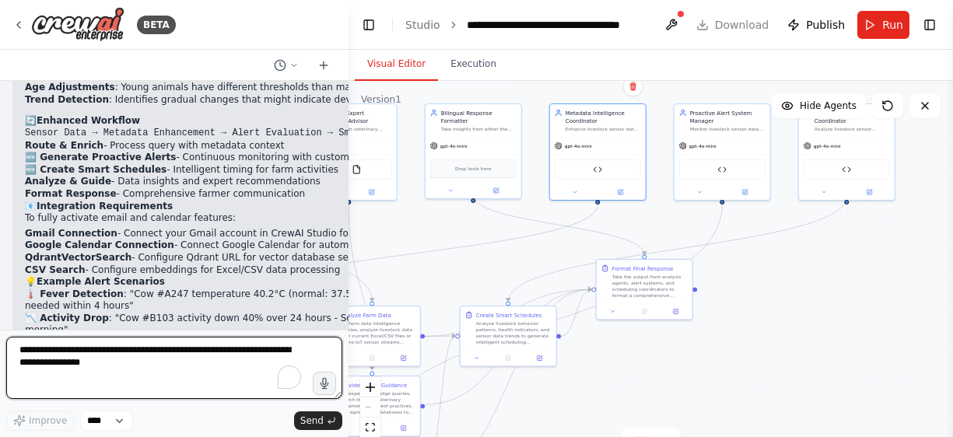
scroll to position [9665, 0]
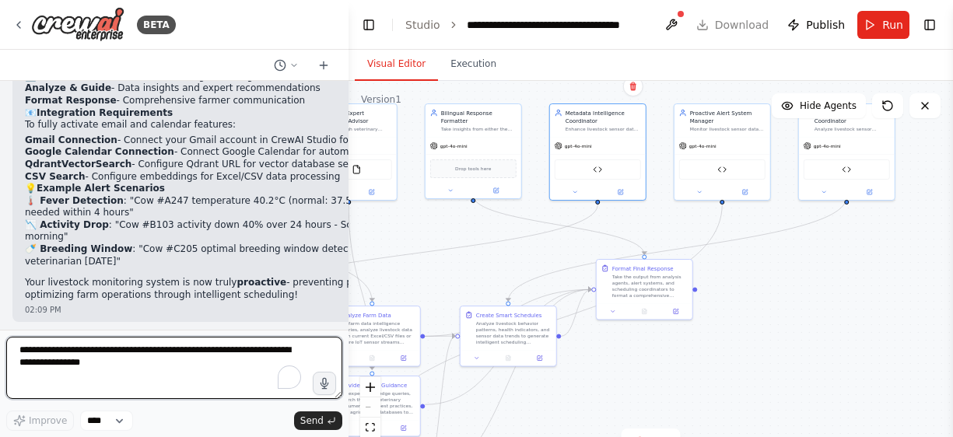
paste textarea "**********"
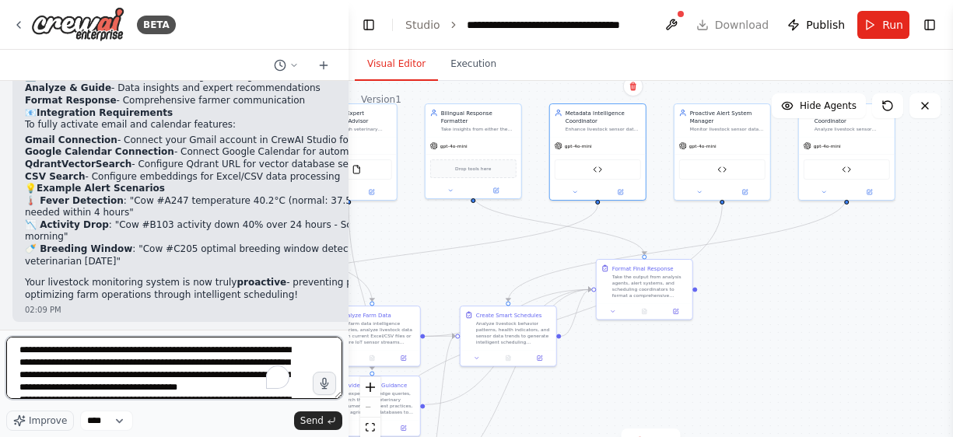
scroll to position [816, 0]
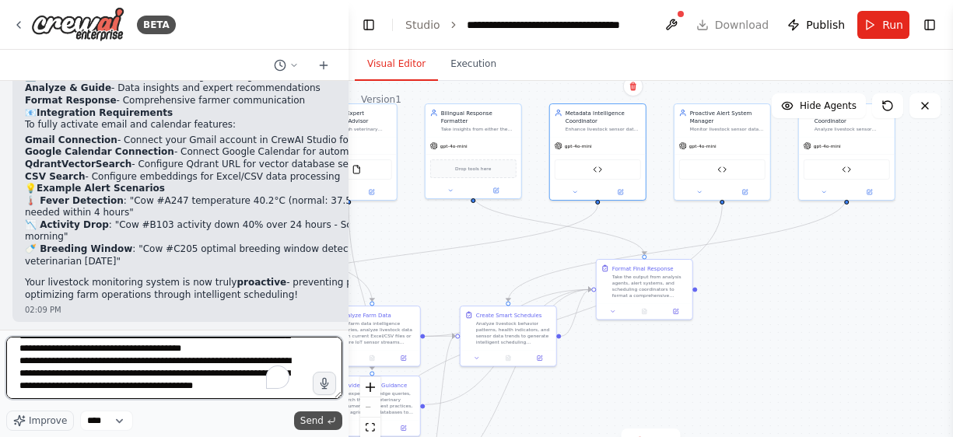
type textarea "**********"
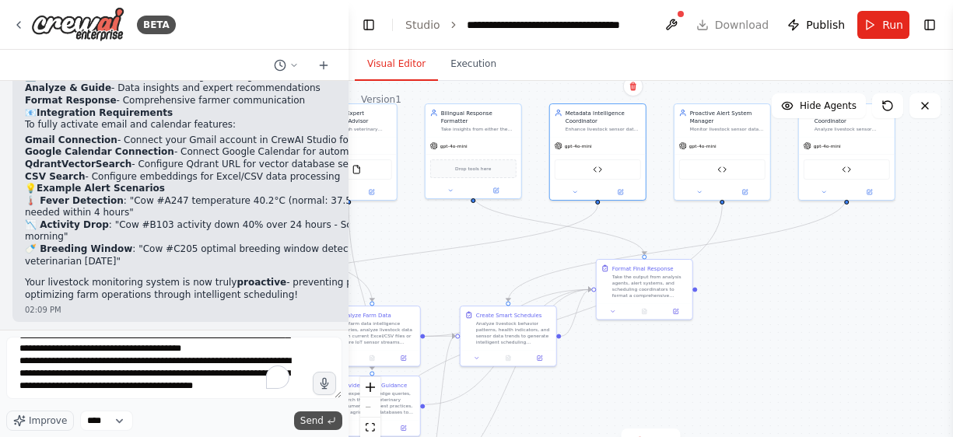
click at [309, 420] on span "Send" at bounding box center [311, 421] width 23 height 12
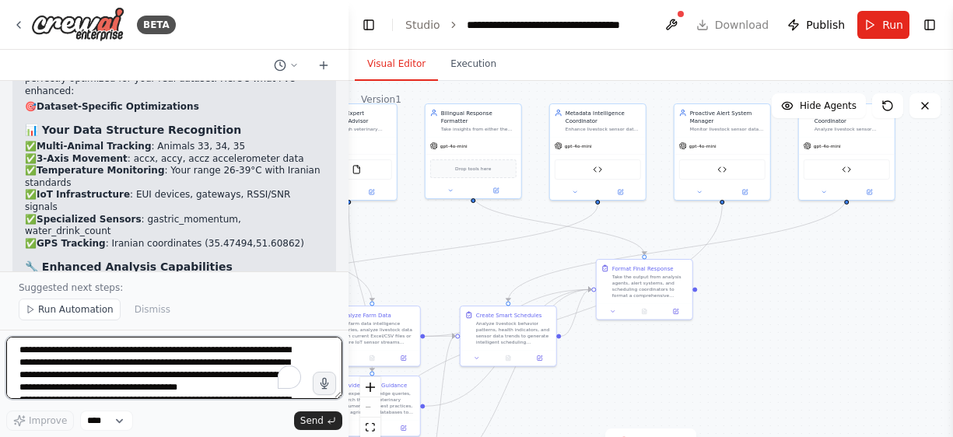
scroll to position [13840, 0]
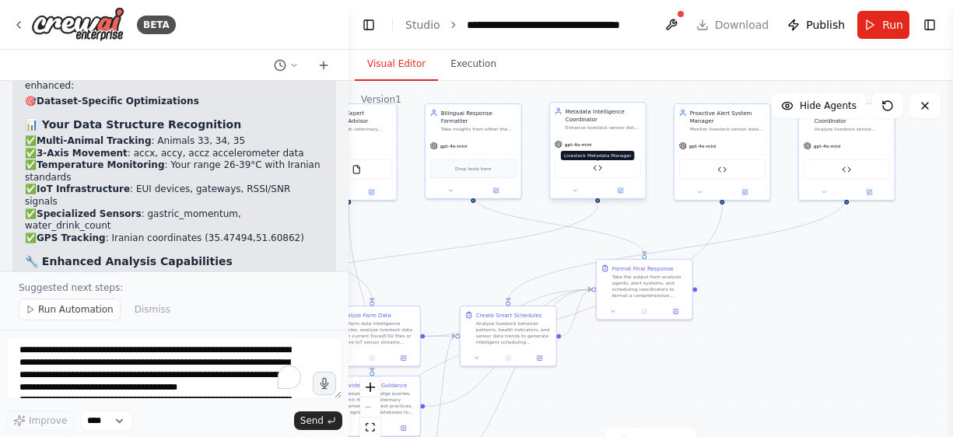
click at [599, 169] on img at bounding box center [597, 167] width 9 height 9
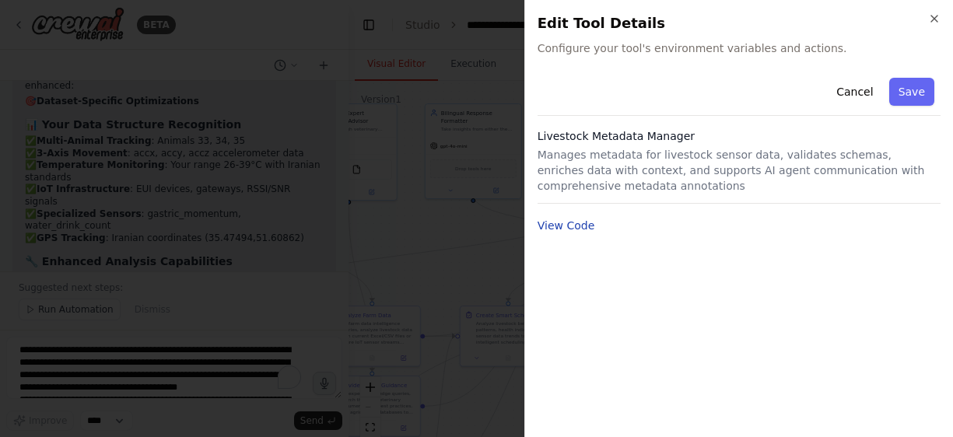
click at [575, 226] on button "View Code" at bounding box center [567, 226] width 58 height 16
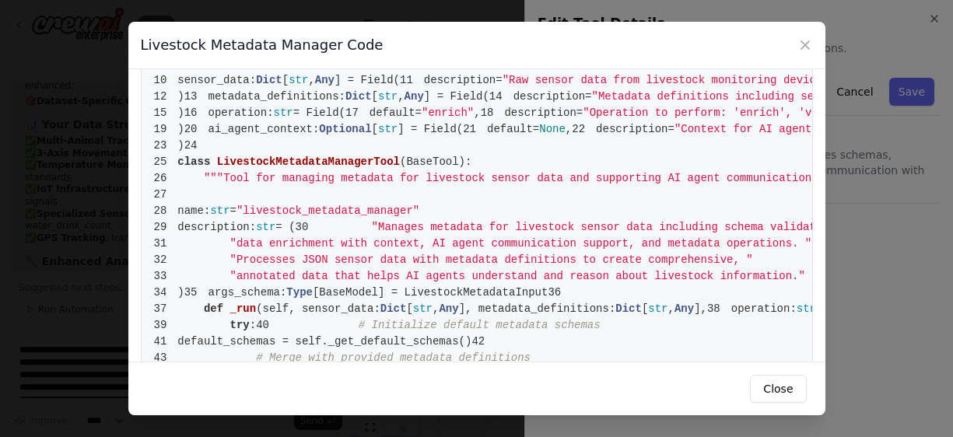
scroll to position [0, 0]
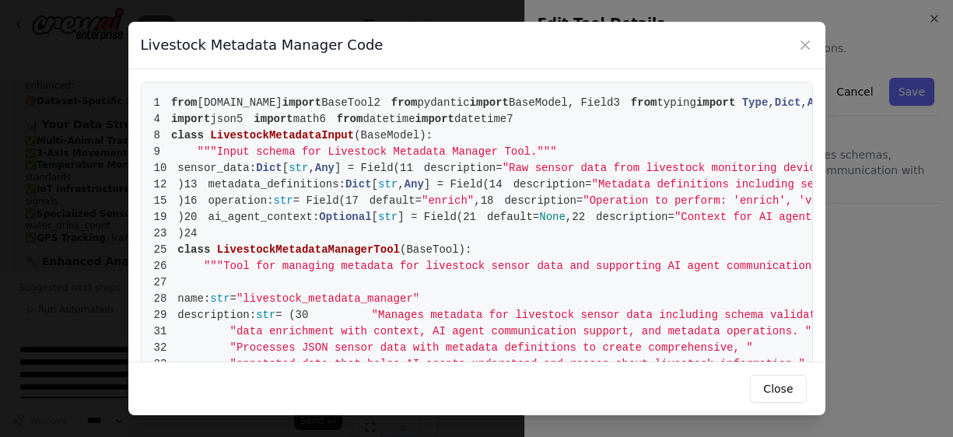
click at [765, 398] on button "Close" at bounding box center [778, 389] width 56 height 28
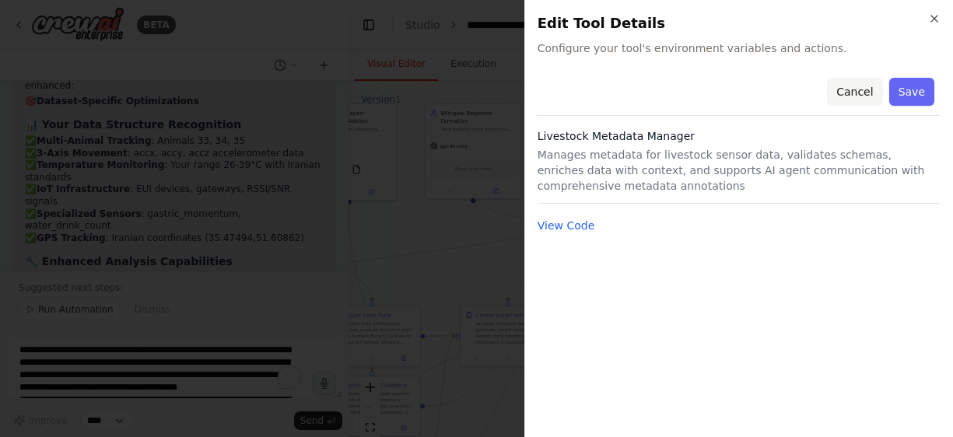
click at [861, 93] on button "Cancel" at bounding box center [854, 92] width 55 height 28
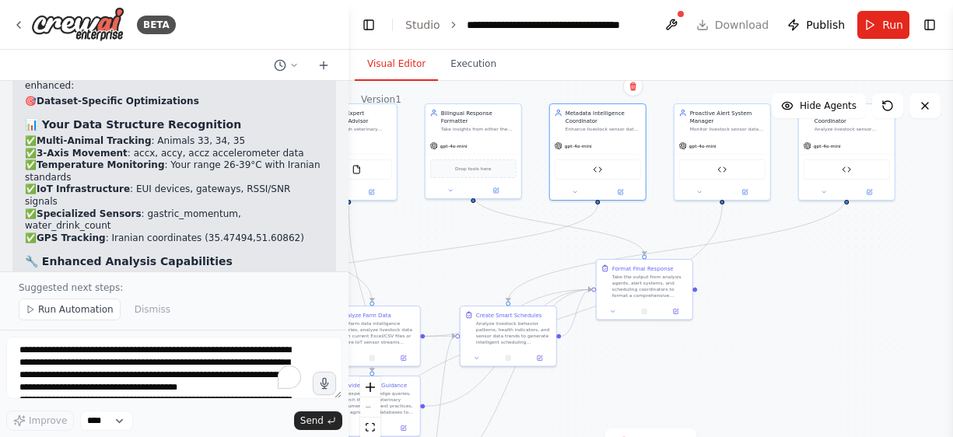
scroll to position [14027, 0]
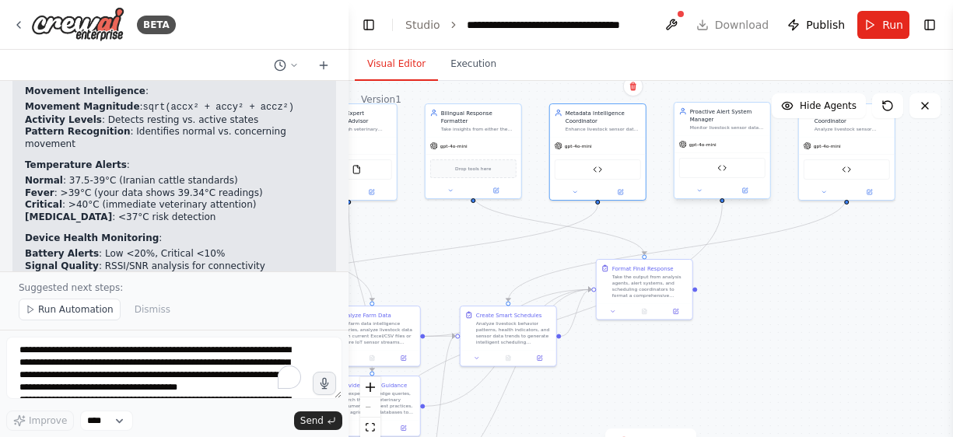
click at [714, 167] on div "Livestock Alert Threshold Manager" at bounding box center [722, 168] width 86 height 20
click at [713, 167] on div "Livestock Alert Threshold Manager" at bounding box center [722, 168] width 86 height 20
click at [735, 169] on div "Livestock Alert Threshold Manager" at bounding box center [722, 168] width 86 height 20
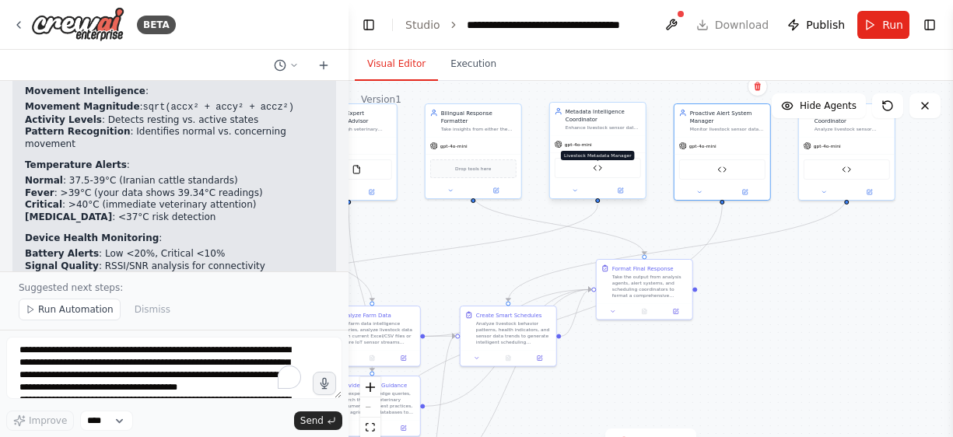
click at [601, 171] on img at bounding box center [597, 167] width 9 height 9
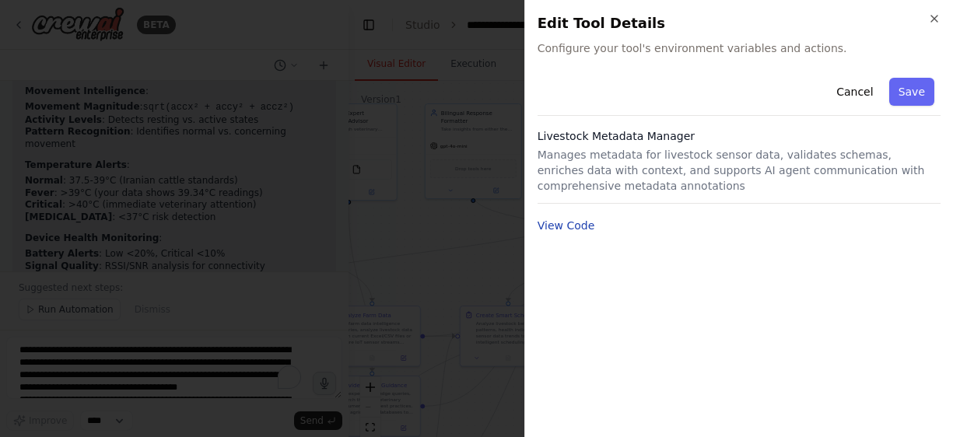
click at [567, 230] on button "View Code" at bounding box center [567, 226] width 58 height 16
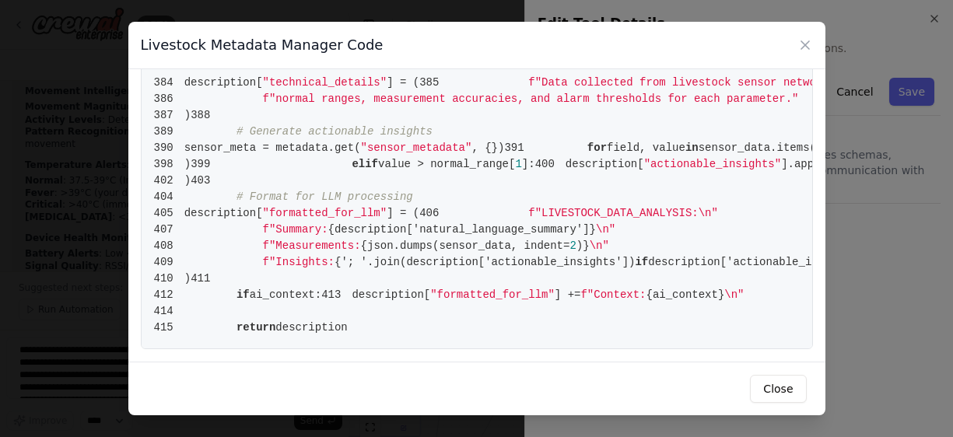
scroll to position [4670, 0]
click at [785, 393] on button "Close" at bounding box center [778, 389] width 56 height 28
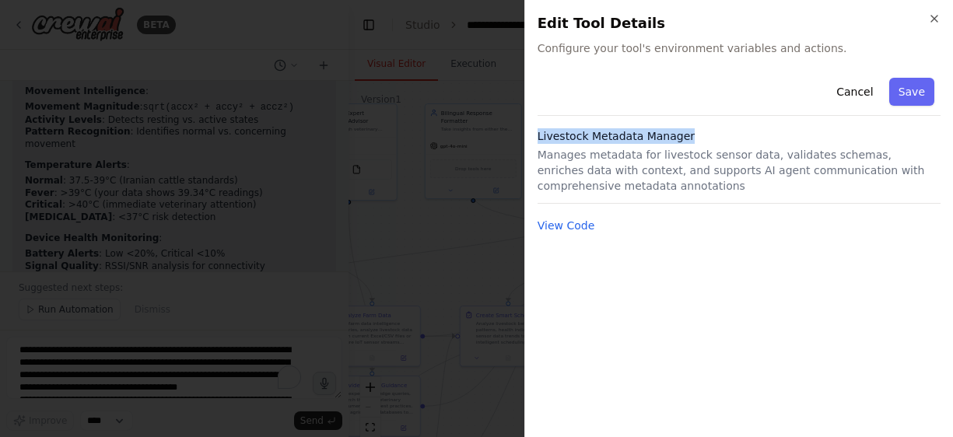
drag, startPoint x: 539, startPoint y: 136, endPoint x: 669, endPoint y: 131, distance: 129.3
click at [684, 132] on h3 "Livestock Metadata Manager" at bounding box center [739, 136] width 403 height 16
copy h3 "Livestock Metadata Manager"
click at [76, 358] on div at bounding box center [476, 218] width 953 height 437
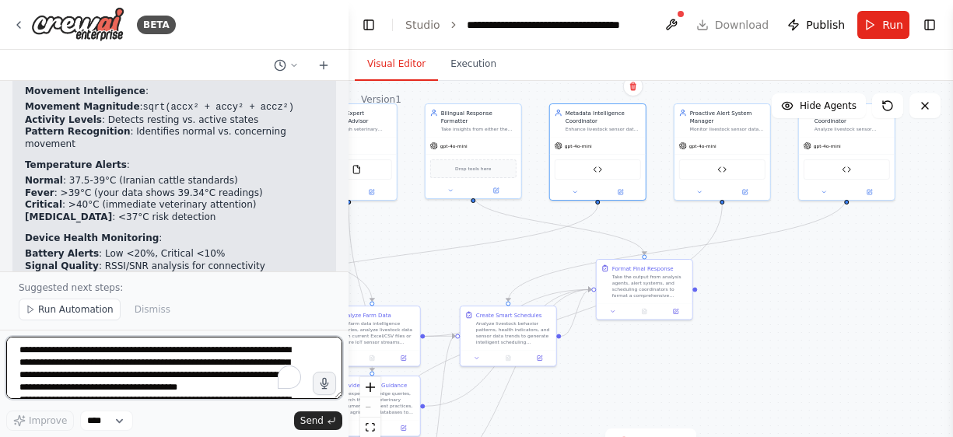
click at [73, 348] on textarea "To enrich screen reader interactions, please activate Accessibility in Grammarl…" at bounding box center [174, 368] width 336 height 62
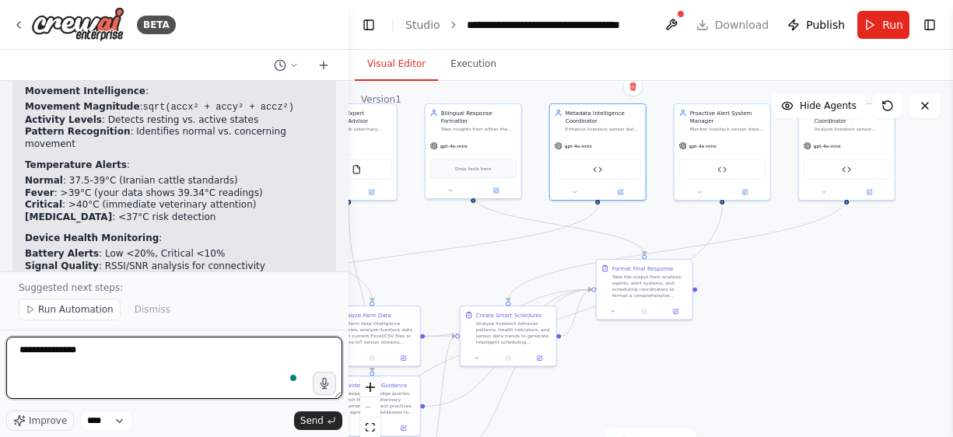
paste textarea "**********"
type textarea "**********"
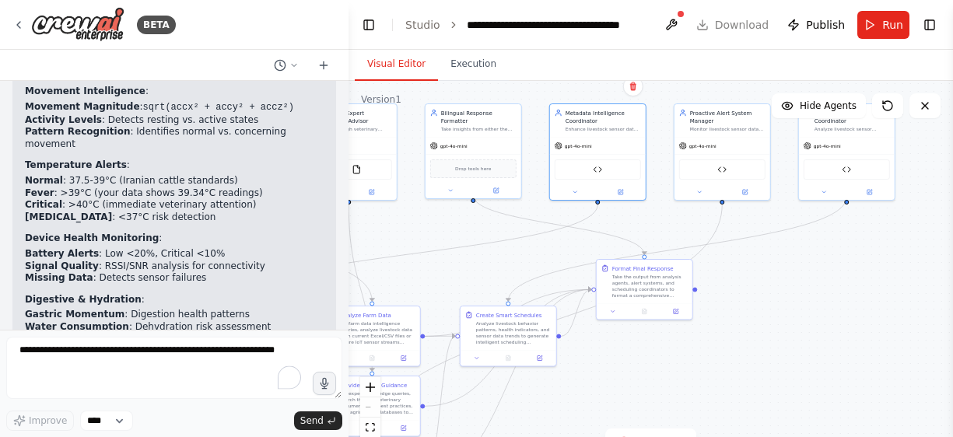
scroll to position [14061, 0]
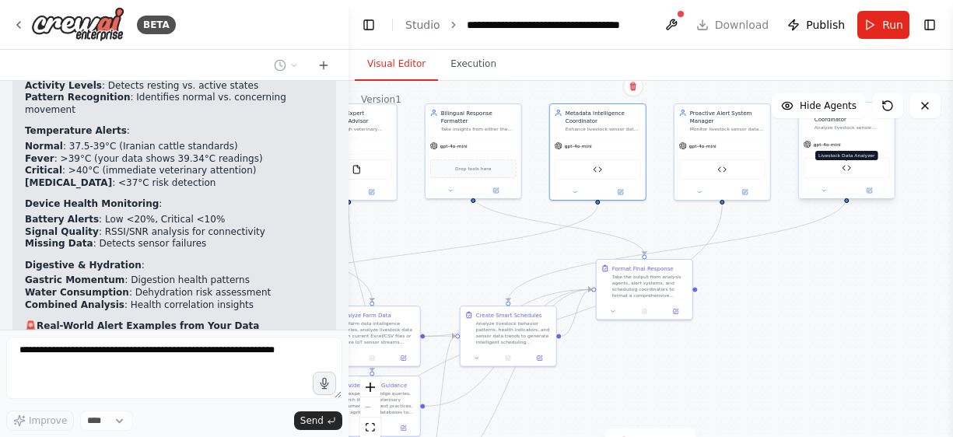
click at [848, 163] on img at bounding box center [846, 167] width 9 height 9
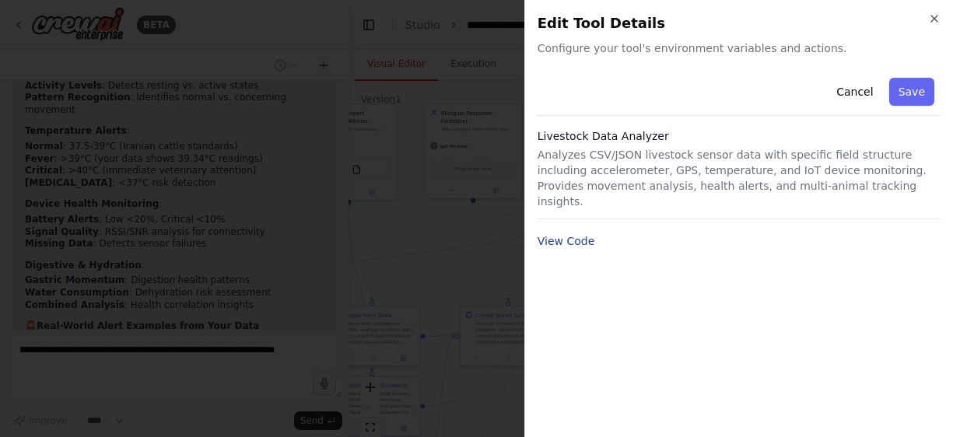
click at [577, 233] on button "View Code" at bounding box center [567, 241] width 58 height 16
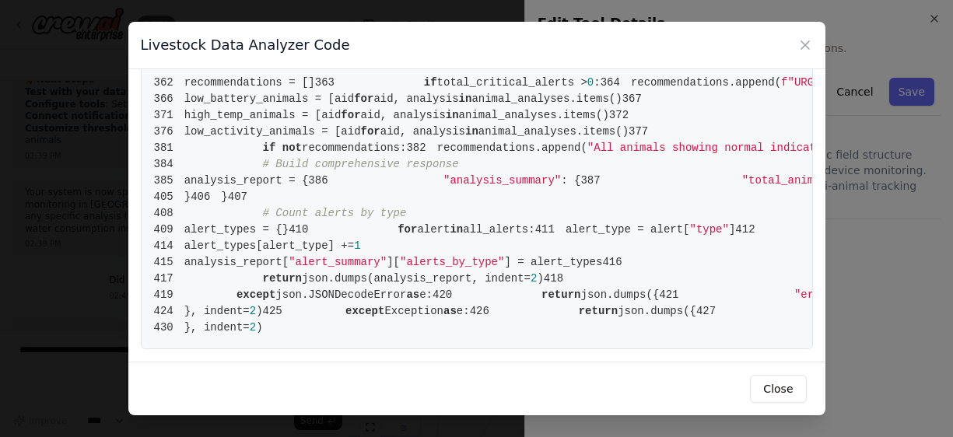
scroll to position [4576, 0]
click at [785, 388] on button "Close" at bounding box center [778, 389] width 56 height 28
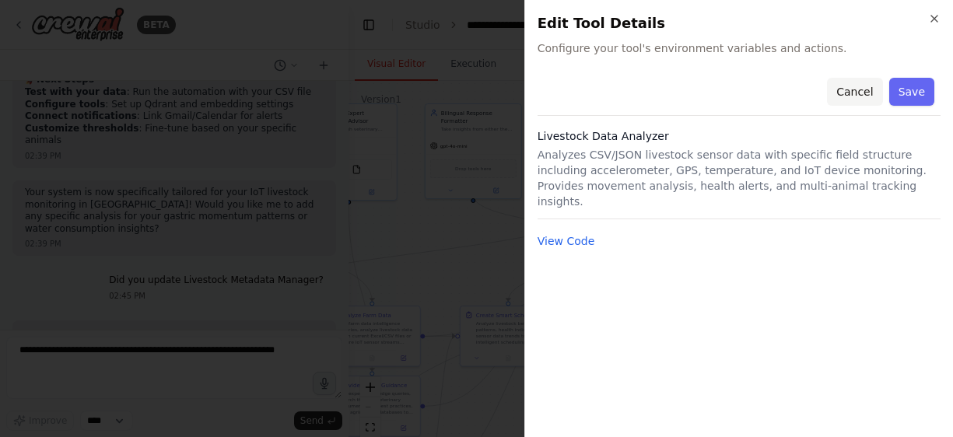
click at [850, 93] on button "Cancel" at bounding box center [854, 92] width 55 height 28
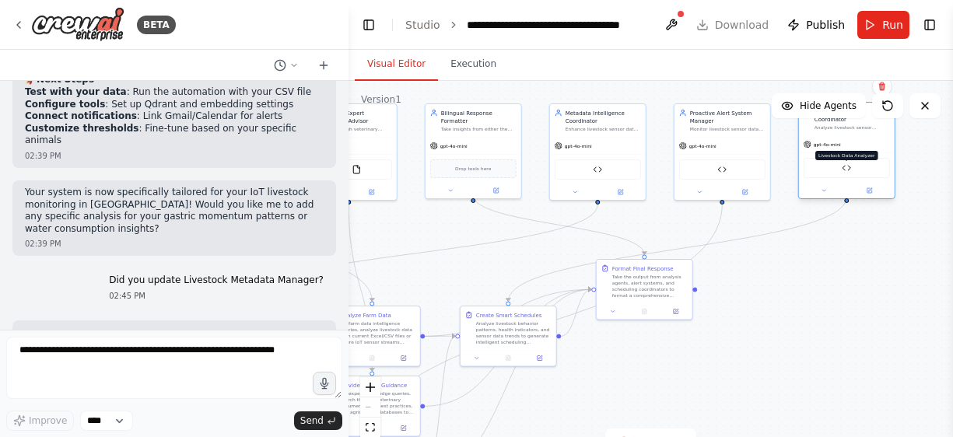
click at [846, 164] on img at bounding box center [846, 167] width 9 height 9
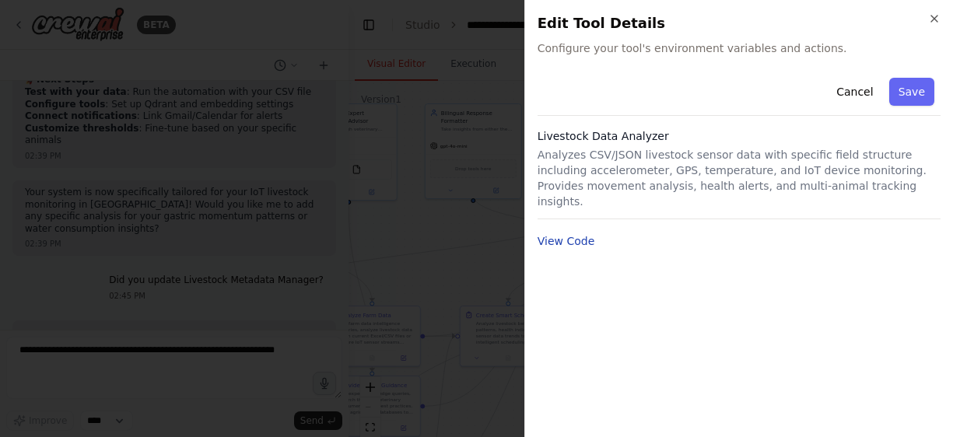
click at [586, 233] on button "View Code" at bounding box center [567, 241] width 58 height 16
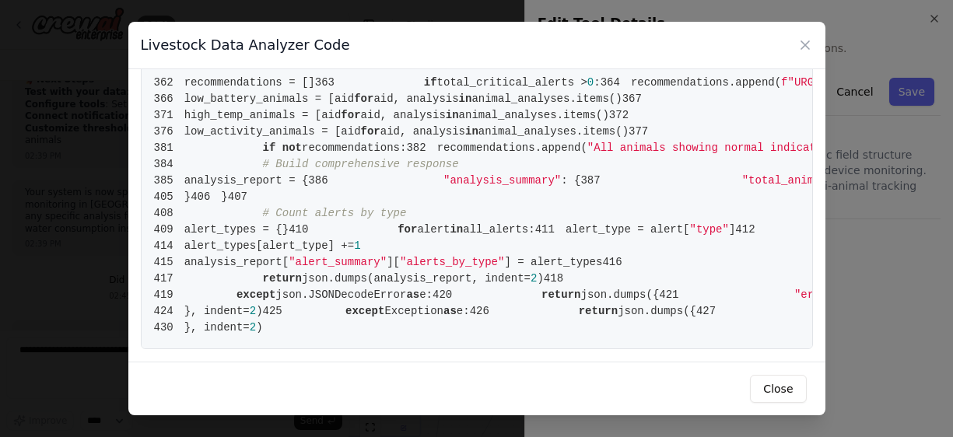
scroll to position [6257, 0]
click at [782, 392] on button "Close" at bounding box center [778, 389] width 56 height 28
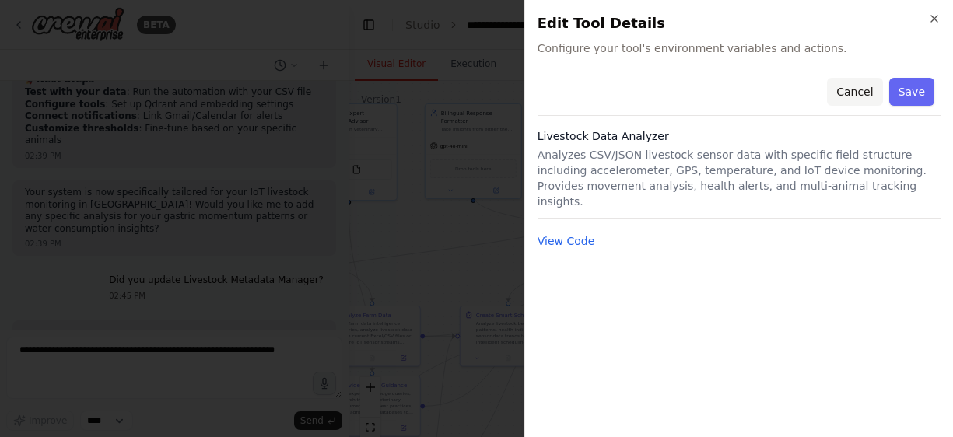
click at [868, 90] on button "Cancel" at bounding box center [854, 92] width 55 height 28
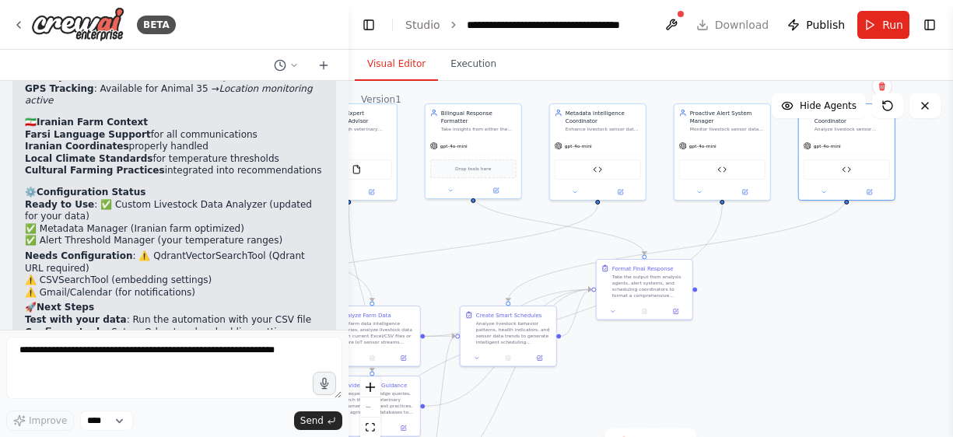
scroll to position [14440, 0]
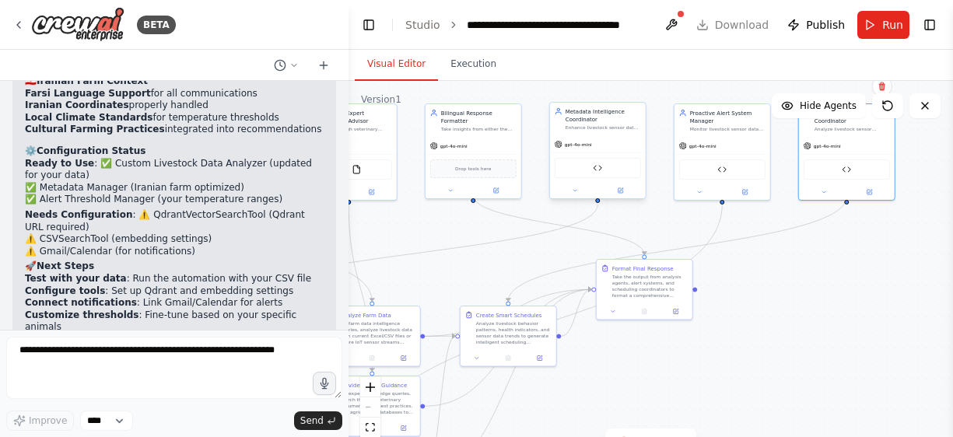
click at [587, 170] on div "Livestock Metadata Manager" at bounding box center [598, 168] width 86 height 20
click at [588, 139] on div "gpt-4o-mini" at bounding box center [598, 144] width 96 height 17
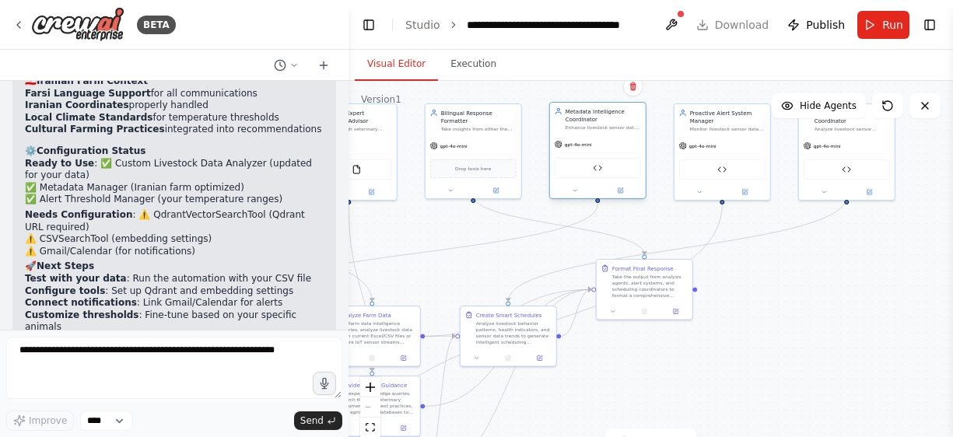
click at [588, 139] on div "gpt-4o-mini" at bounding box center [598, 144] width 96 height 17
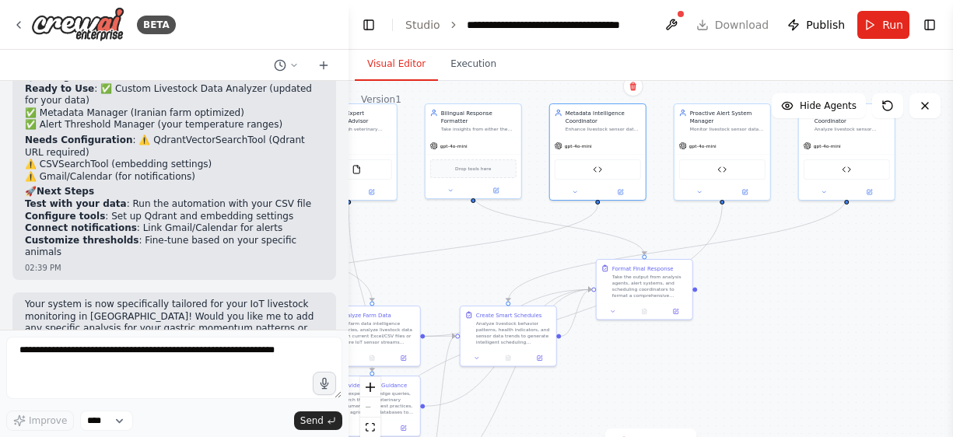
scroll to position [14627, 0]
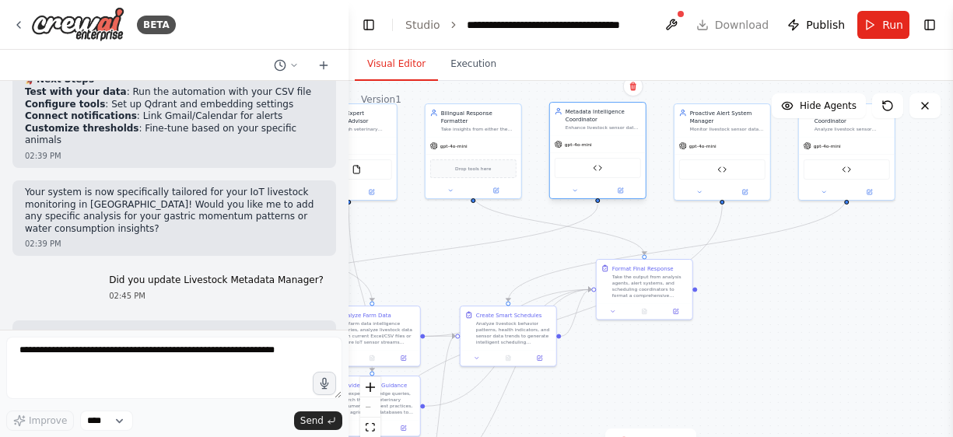
click at [620, 139] on div "gpt-4o-mini" at bounding box center [598, 144] width 96 height 17
click at [599, 167] on img at bounding box center [597, 167] width 9 height 9
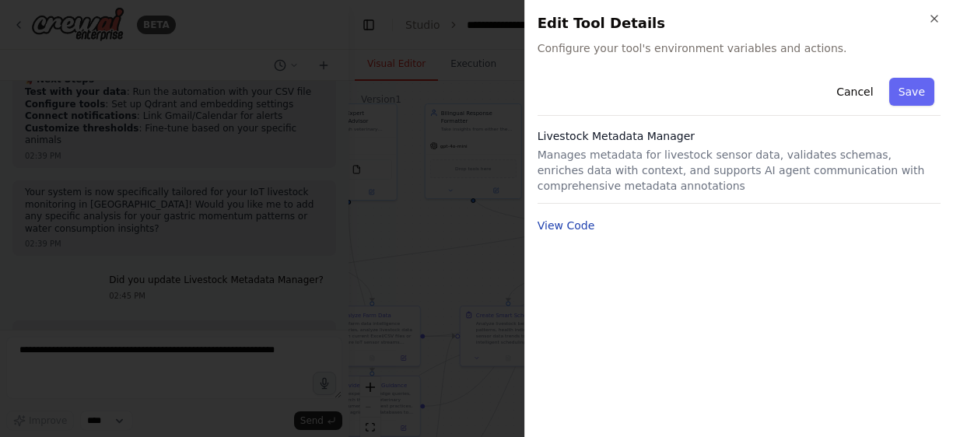
click at [555, 230] on button "View Code" at bounding box center [567, 226] width 58 height 16
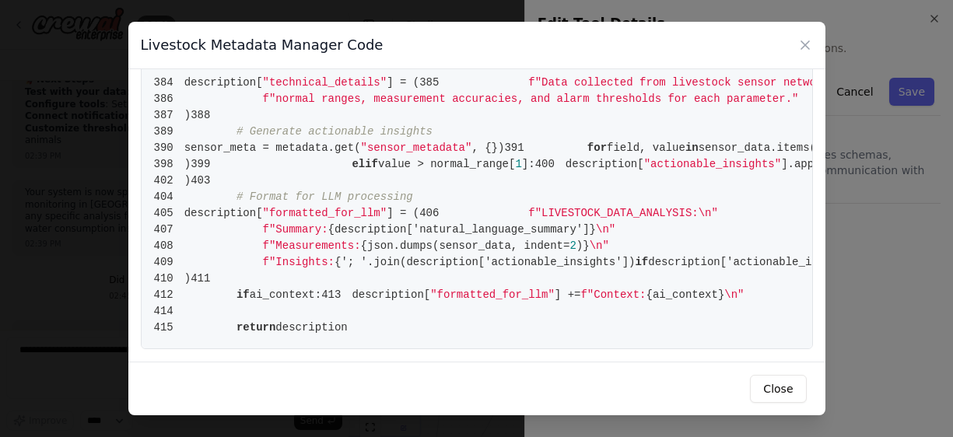
scroll to position [4109, 0]
drag, startPoint x: 349, startPoint y: 223, endPoint x: 558, endPoint y: 224, distance: 208.6
copy span ""body_temperature" , "heart_rate""
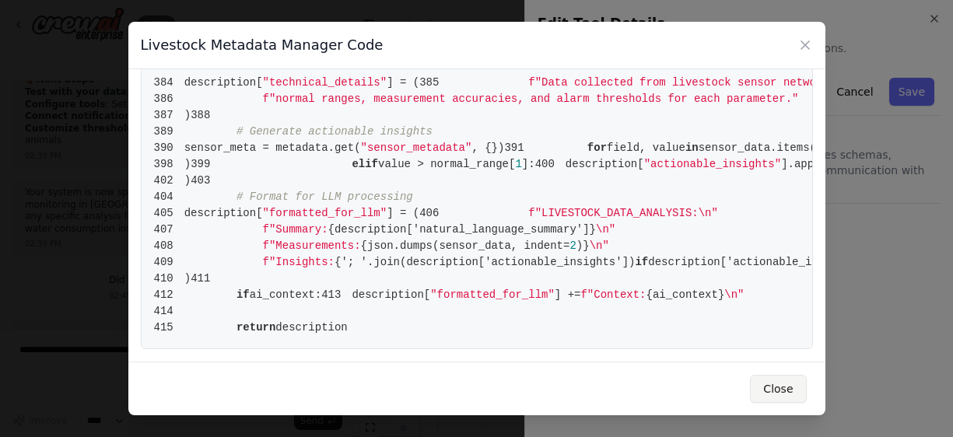
click at [775, 398] on button "Close" at bounding box center [778, 389] width 56 height 28
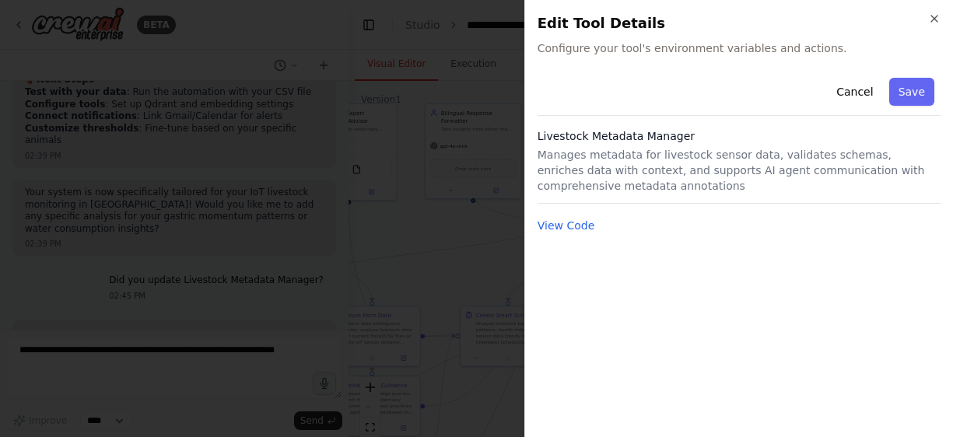
click at [98, 354] on div at bounding box center [476, 218] width 953 height 437
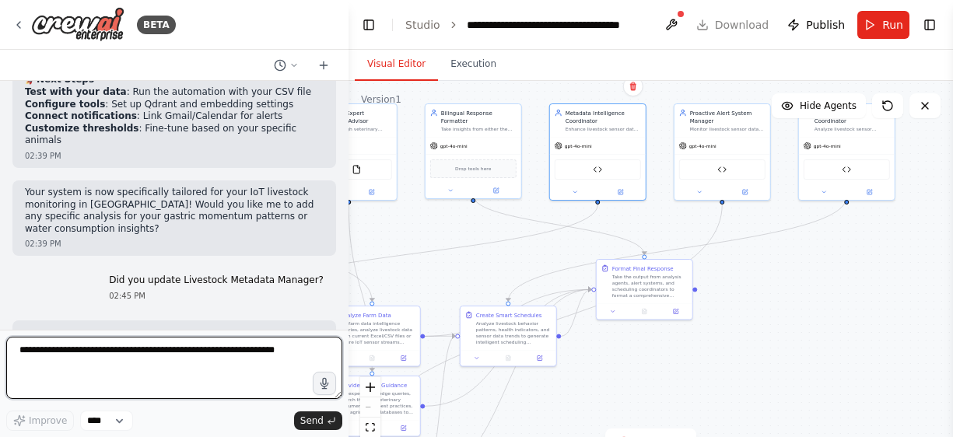
click at [98, 354] on textarea "To enrich screen reader interactions, please activate Accessibility in Grammarl…" at bounding box center [174, 368] width 336 height 62
paste textarea "**********"
type textarea "**********"
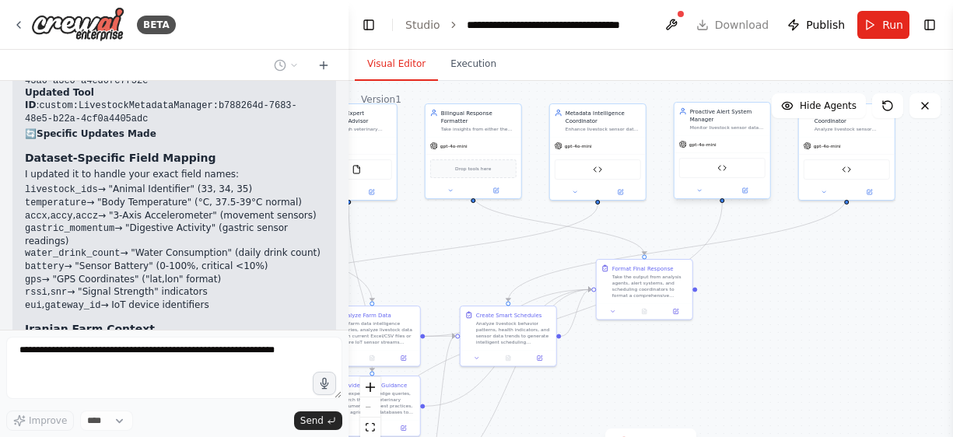
scroll to position [14983, 0]
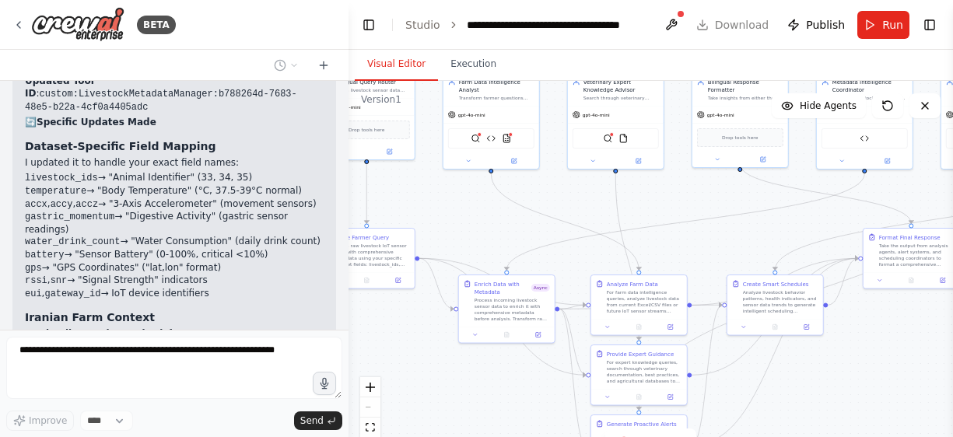
drag, startPoint x: 456, startPoint y: 272, endPoint x: 723, endPoint y: 241, distance: 268.8
click at [723, 241] on div ".deletable-edge-delete-btn { width: 20px; height: 20px; border: 0px solid #ffff…" at bounding box center [651, 275] width 605 height 389
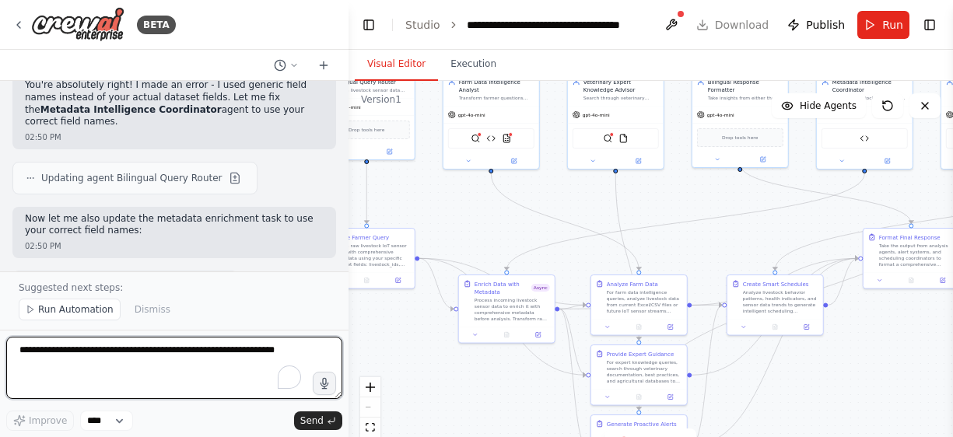
scroll to position [15587, 0]
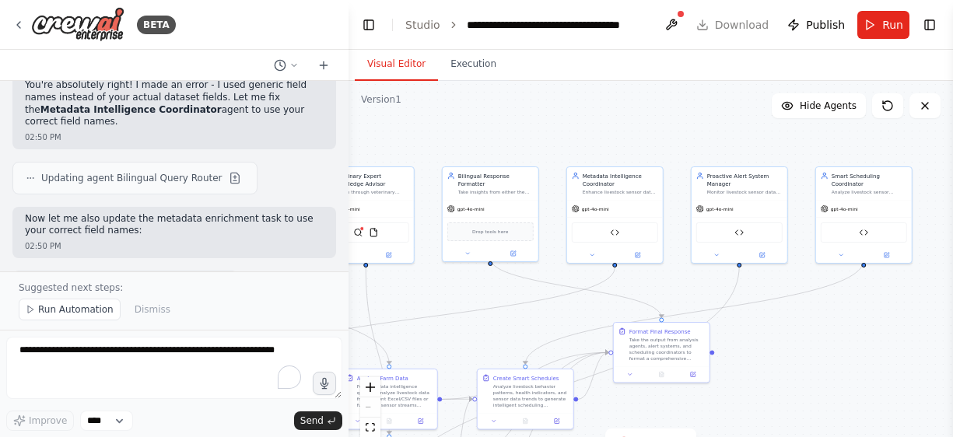
drag, startPoint x: 781, startPoint y: 213, endPoint x: 531, endPoint y: 307, distance: 267.0
click at [531, 307] on div ".deletable-edge-delete-btn { width: 20px; height: 20px; border: 0px solid #ffff…" at bounding box center [651, 275] width 605 height 389
click at [622, 233] on div "Livestock Metadata Manager" at bounding box center [615, 231] width 86 height 20
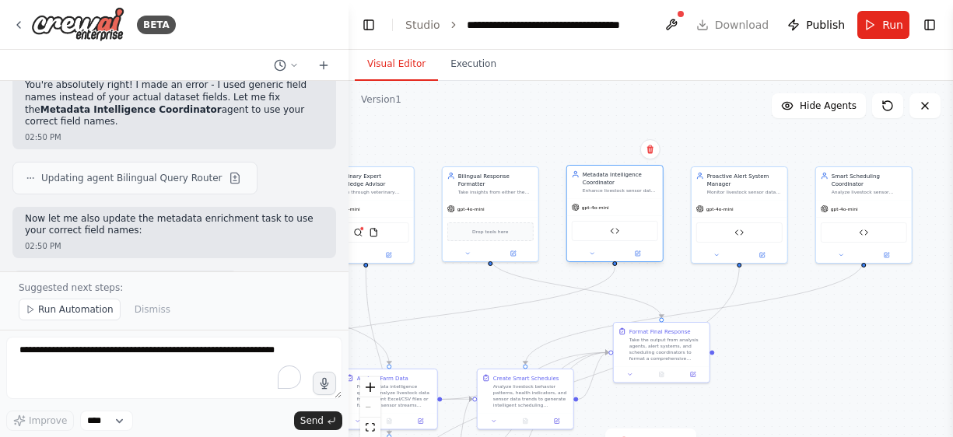
click at [603, 237] on div "Livestock Metadata Manager" at bounding box center [615, 231] width 86 height 20
click at [616, 230] on img at bounding box center [614, 230] width 9 height 9
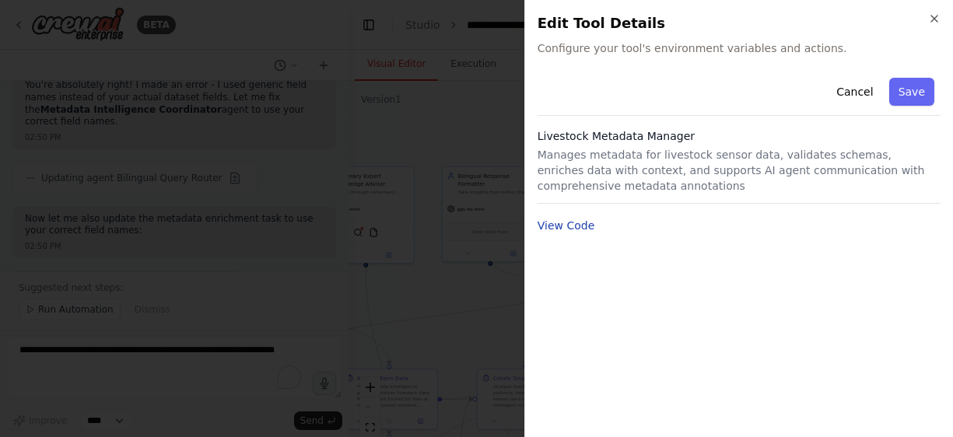
click at [550, 226] on button "View Code" at bounding box center [567, 226] width 58 height 16
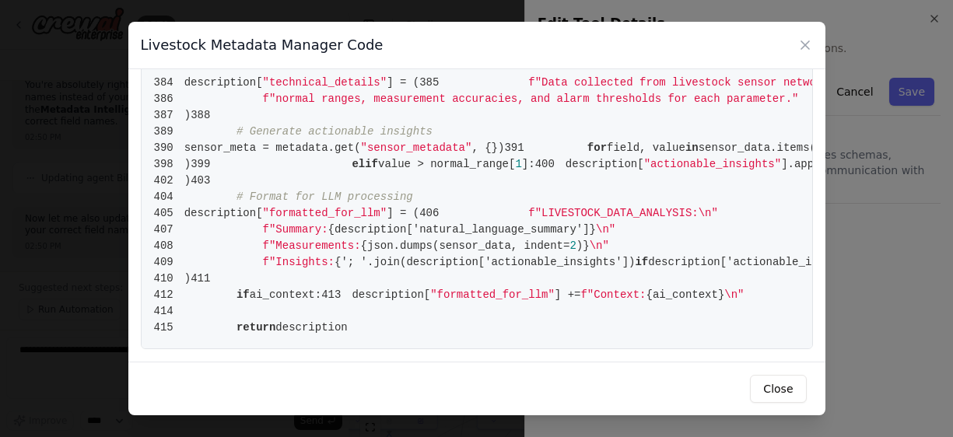
scroll to position [6553, 0]
drag, startPoint x: 174, startPoint y: 100, endPoint x: 319, endPoint y: 336, distance: 277.8
copy code "from [DOMAIN_NAME] import BaseTool 2 from pydantic import BaseModel, Field 3 fr…"
click at [71, 355] on div "Livestock Metadata Manager Code 1 from [DOMAIN_NAME] import BaseTool 2 from pyd…" at bounding box center [476, 218] width 953 height 437
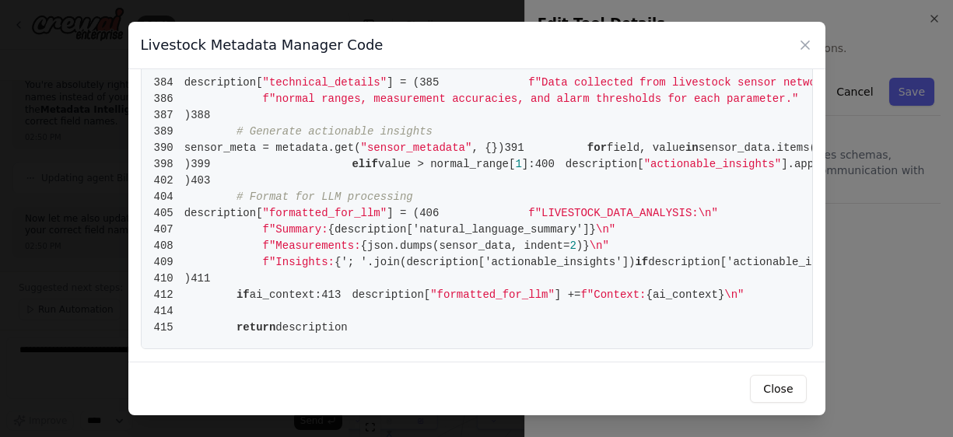
click at [92, 321] on div "Livestock Metadata Manager Code 1 from [DOMAIN_NAME] import BaseTool 2 from pyd…" at bounding box center [476, 218] width 953 height 437
click at [768, 392] on button "Close" at bounding box center [778, 389] width 56 height 28
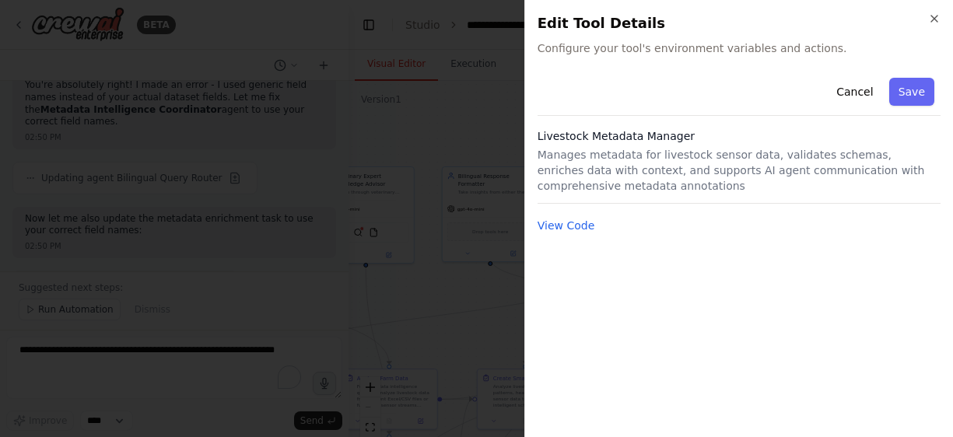
click at [93, 347] on div at bounding box center [476, 218] width 953 height 437
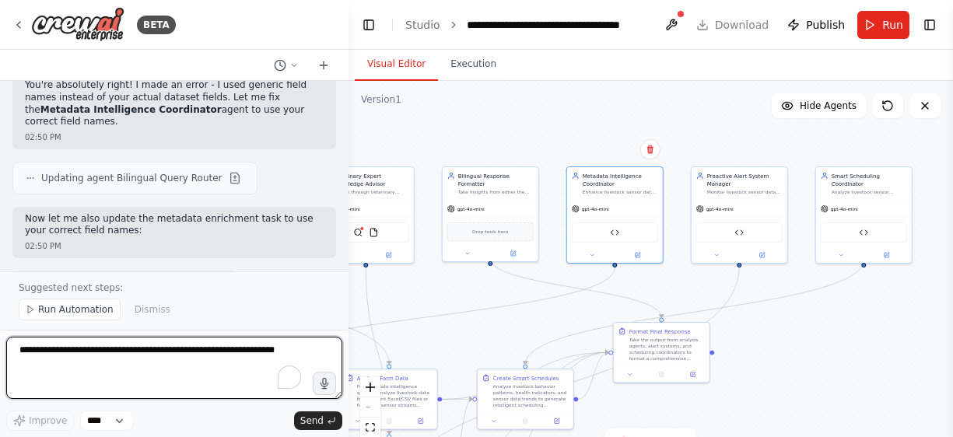
click at [94, 347] on textarea "To enrich screen reader interactions, please activate Accessibility in Grammarl…" at bounding box center [174, 368] width 336 height 62
type textarea "********"
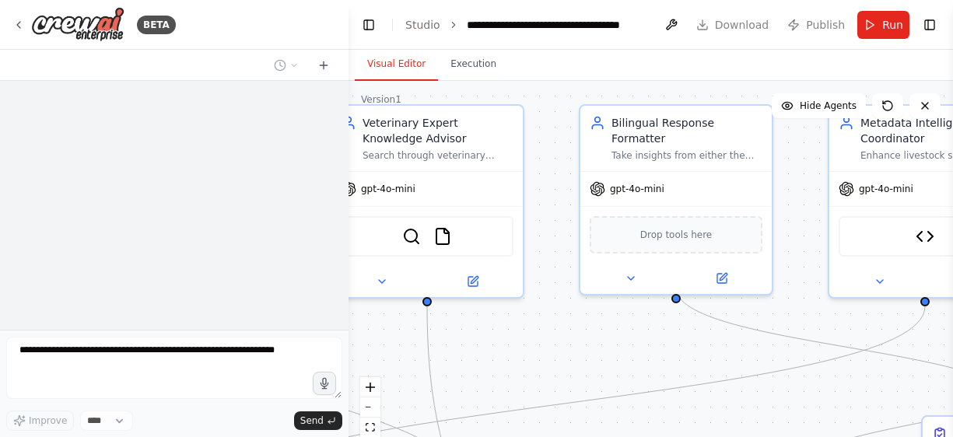
click at [306, 306] on div "**********" at bounding box center [476, 218] width 953 height 437
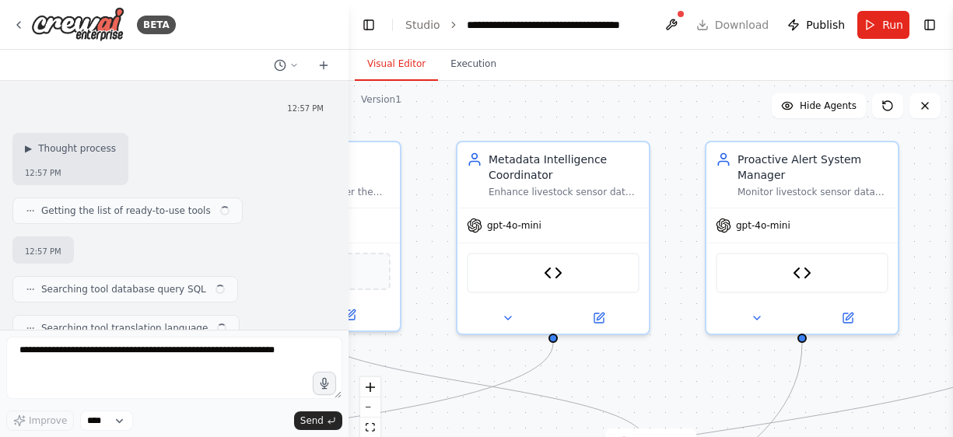
click at [412, 349] on div ".deletable-edge-delete-btn { width: 20px; height: 20px; border: 0px solid #ffff…" at bounding box center [651, 275] width 605 height 389
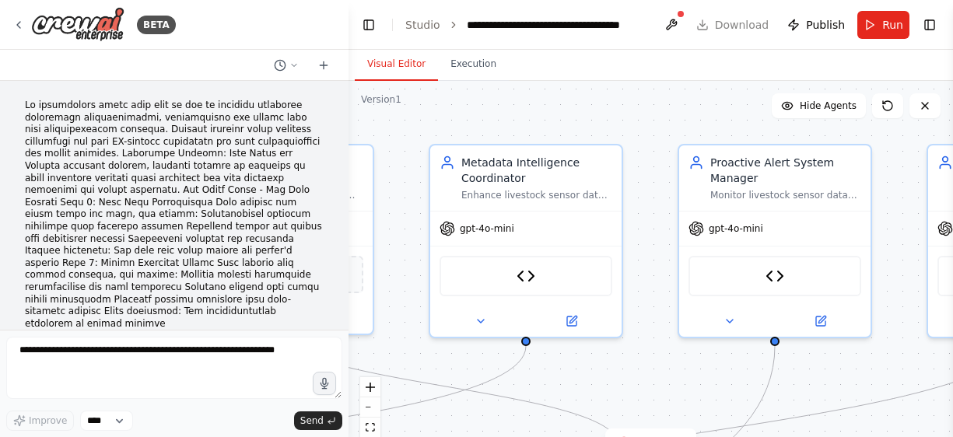
drag, startPoint x: 687, startPoint y: 363, endPoint x: 461, endPoint y: 304, distance: 234.3
click at [462, 305] on div ".deletable-edge-delete-btn { width: 20px; height: 20px; border: 0px solid #ffff…" at bounding box center [651, 275] width 605 height 389
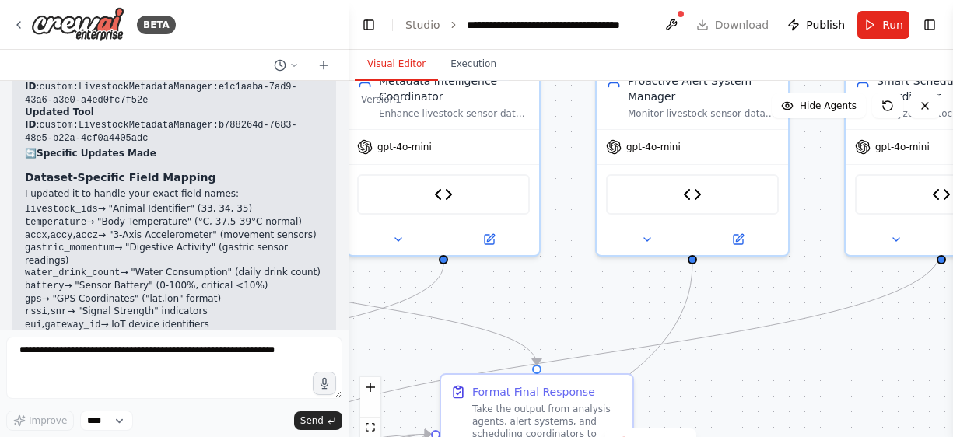
drag, startPoint x: 813, startPoint y: 328, endPoint x: 956, endPoint y: 305, distance: 145.1
click at [953, 305] on html "BETA 12:57 PM ▶ Thought process I'll help you build a CrewAI automation for thi…" at bounding box center [476, 218] width 953 height 437
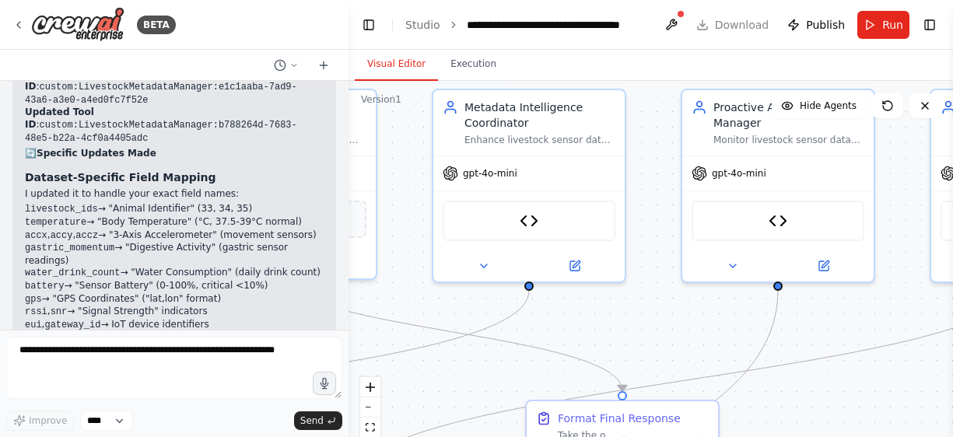
drag, startPoint x: 553, startPoint y: 276, endPoint x: 617, endPoint y: 285, distance: 64.5
click at [637, 300] on div ".deletable-edge-delete-btn { width: 20px; height: 20px; border: 0px solid #ffff…" at bounding box center [651, 275] width 605 height 389
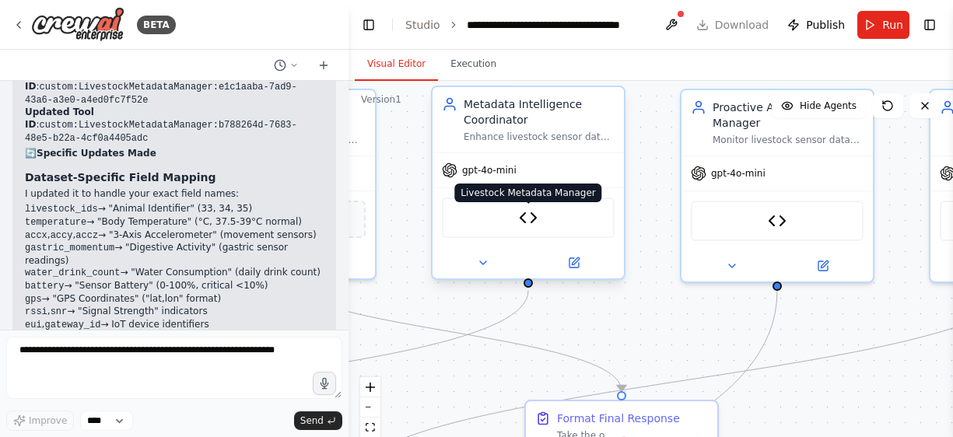
click at [524, 223] on img at bounding box center [528, 218] width 19 height 19
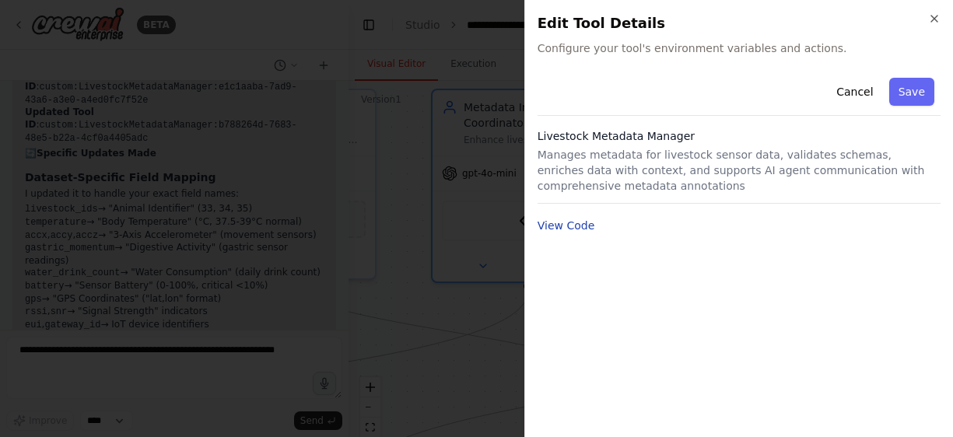
click at [550, 224] on button "View Code" at bounding box center [567, 226] width 58 height 16
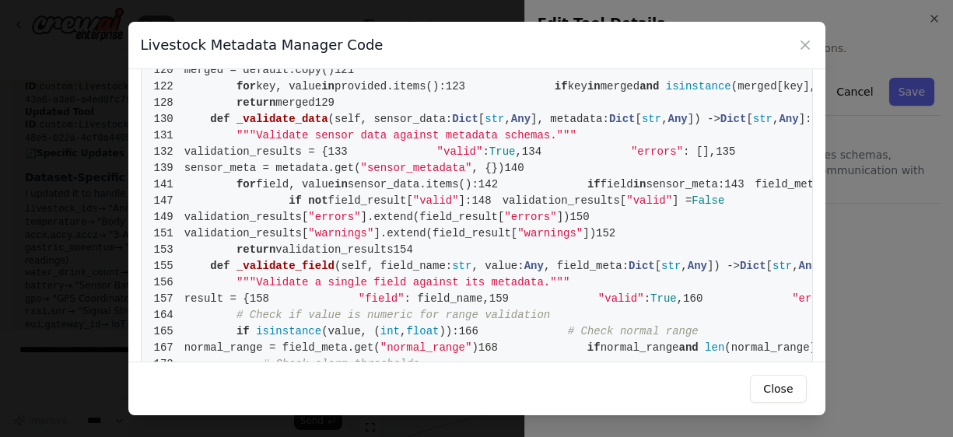
scroll to position [934, 0]
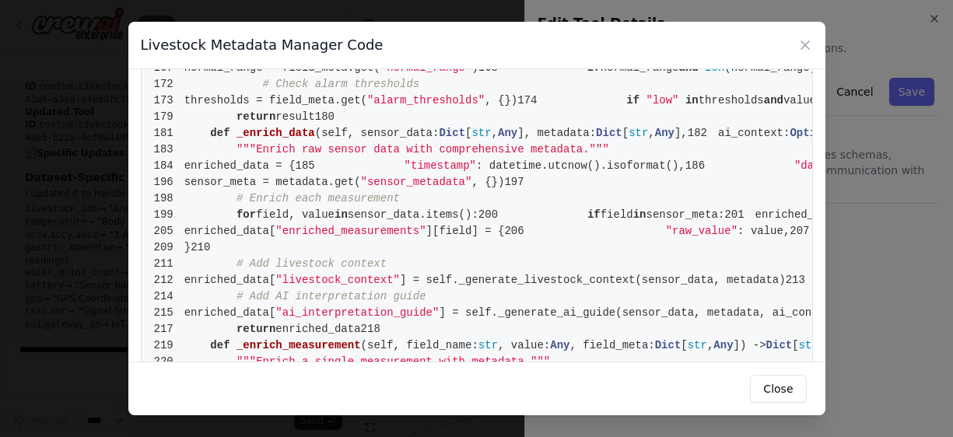
click at [81, 357] on div "Livestock Metadata Manager Code 1 from [DOMAIN_NAME] import BaseTool 2 from pyd…" at bounding box center [476, 218] width 953 height 437
click at [93, 350] on div "Livestock Metadata Manager Code 1 from [DOMAIN_NAME] import BaseTool 2 from pyd…" at bounding box center [476, 218] width 953 height 437
click at [778, 394] on button "Close" at bounding box center [778, 389] width 56 height 28
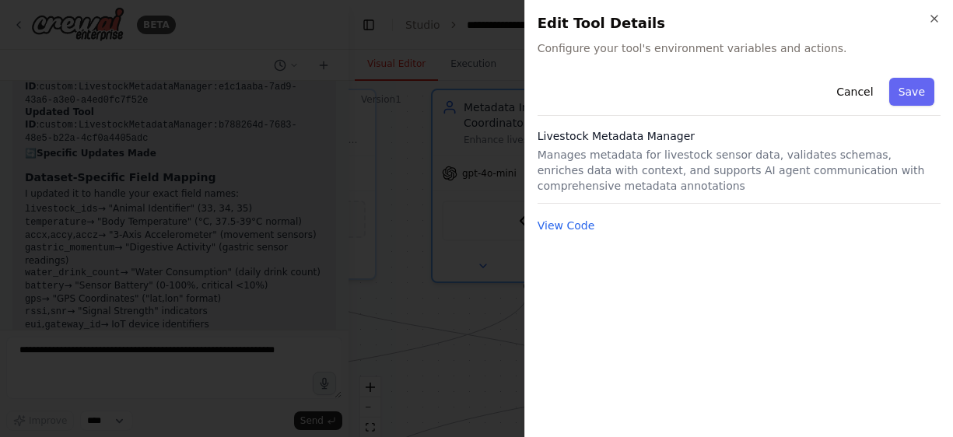
click at [69, 352] on div at bounding box center [476, 218] width 953 height 437
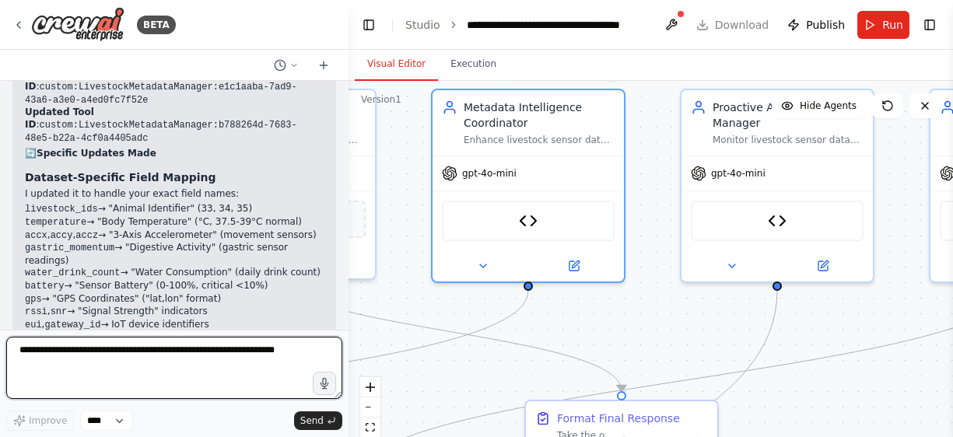
click at [48, 349] on textarea at bounding box center [174, 368] width 336 height 62
paste textarea "**********"
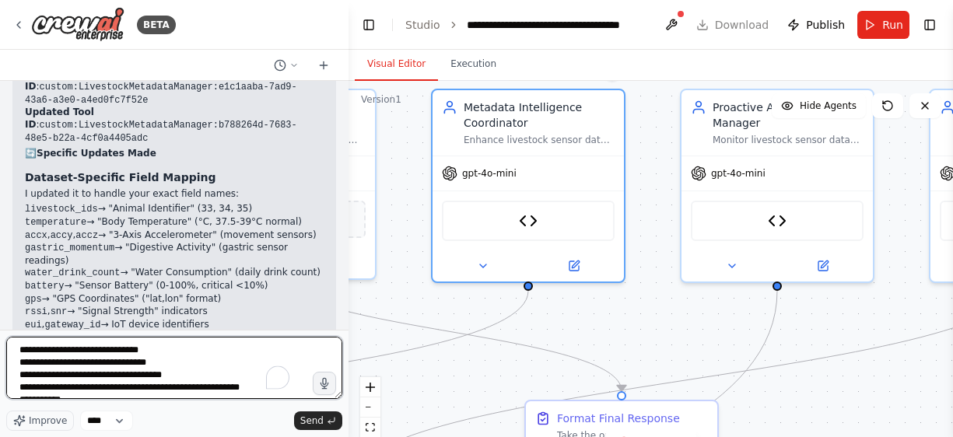
scroll to position [5996, 0]
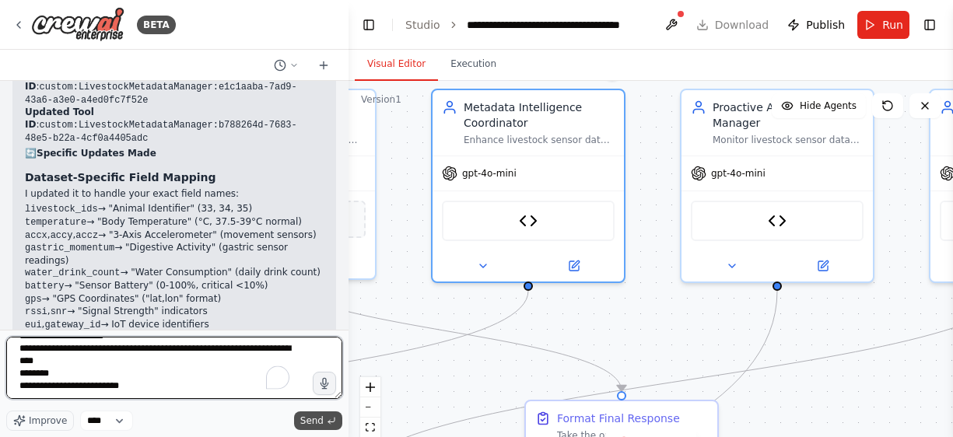
type textarea "**********"
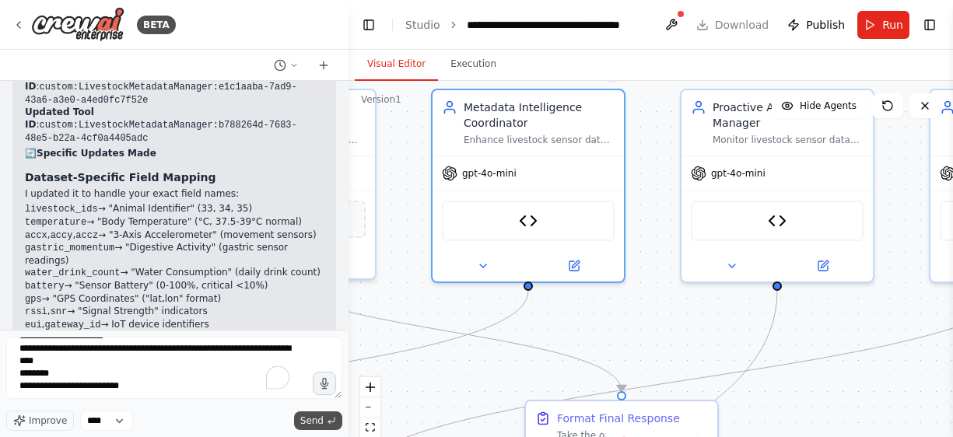
click at [307, 421] on span "Send" at bounding box center [311, 421] width 23 height 12
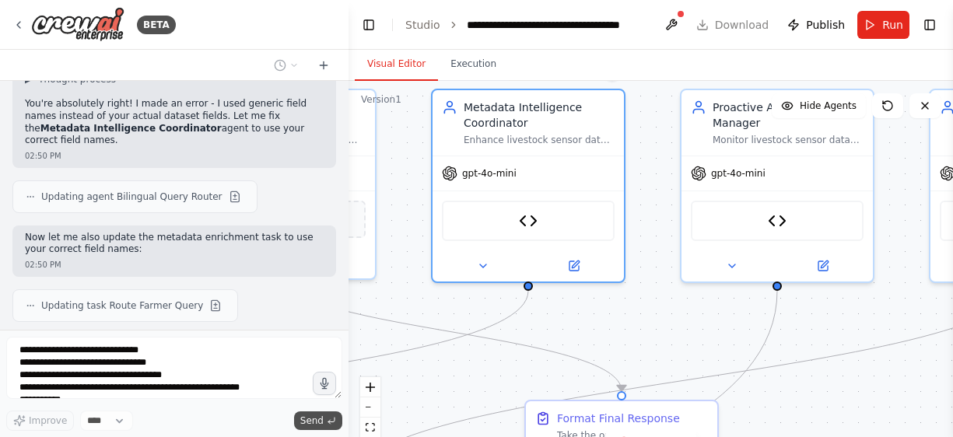
scroll to position [20412, 0]
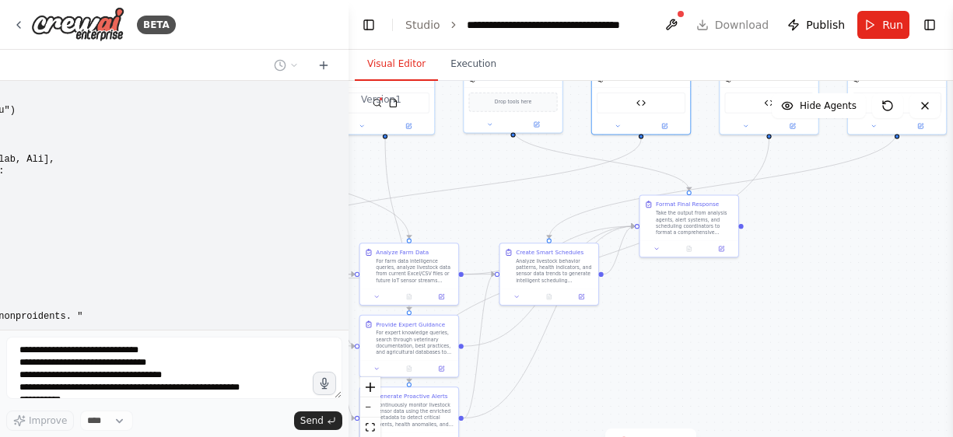
drag, startPoint x: 808, startPoint y: 366, endPoint x: 883, endPoint y: 246, distance: 141.6
click at [895, 243] on div ".deletable-edge-delete-btn { width: 20px; height: 20px; border: 0px solid #ffff…" at bounding box center [651, 275] width 605 height 389
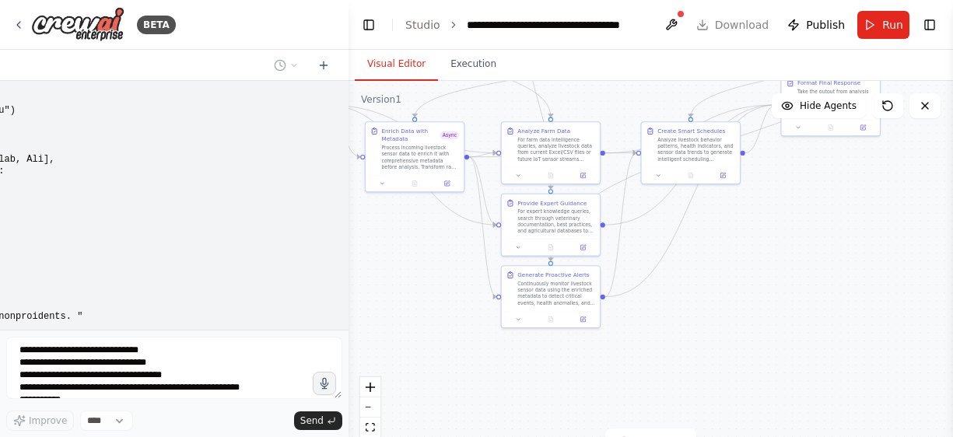
drag, startPoint x: 665, startPoint y: 373, endPoint x: 807, endPoint y: 252, distance: 186.1
click at [807, 252] on div ".deletable-edge-delete-btn { width: 20px; height: 20px; border: 0px solid #ffff…" at bounding box center [651, 275] width 605 height 389
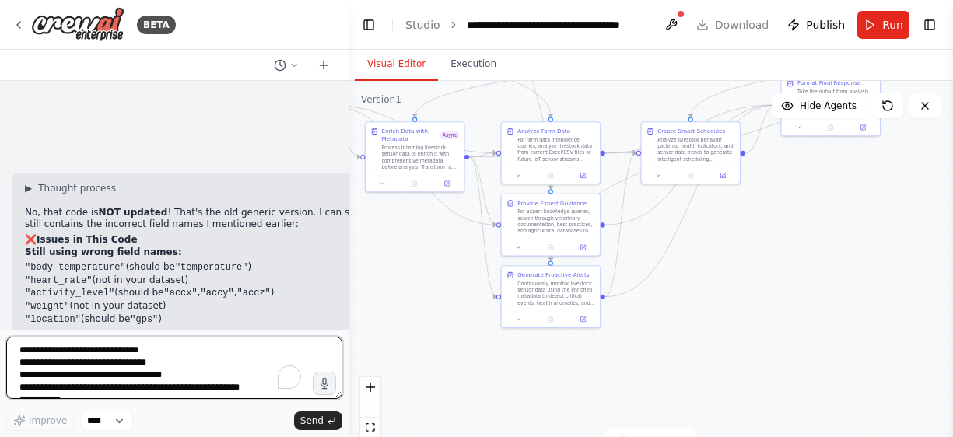
scroll to position [21155, 0]
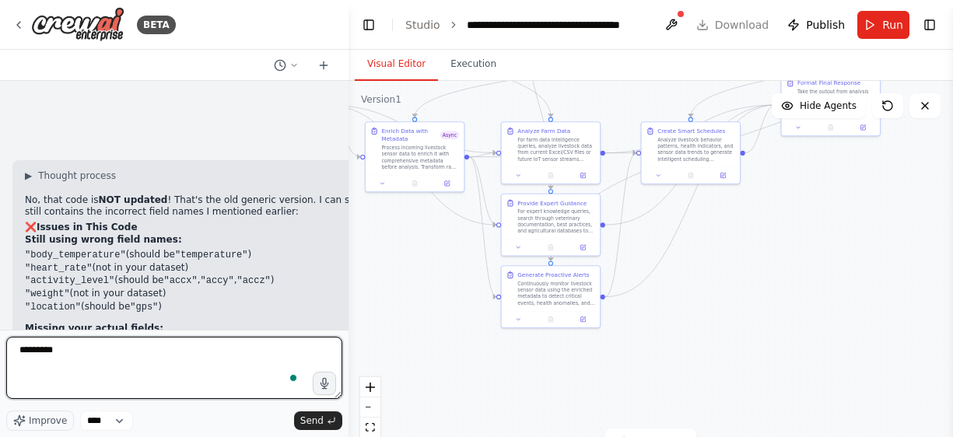
type textarea "**********"
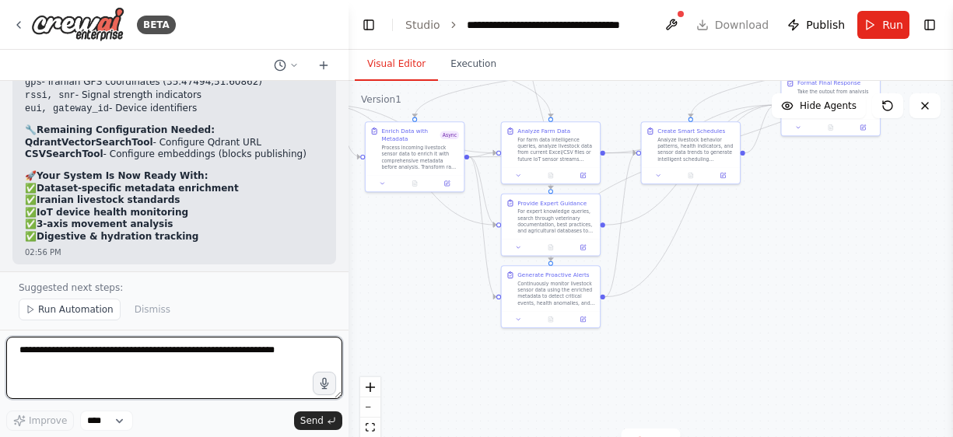
scroll to position [22895, 0]
